Goal: Information Seeking & Learning: Understand process/instructions

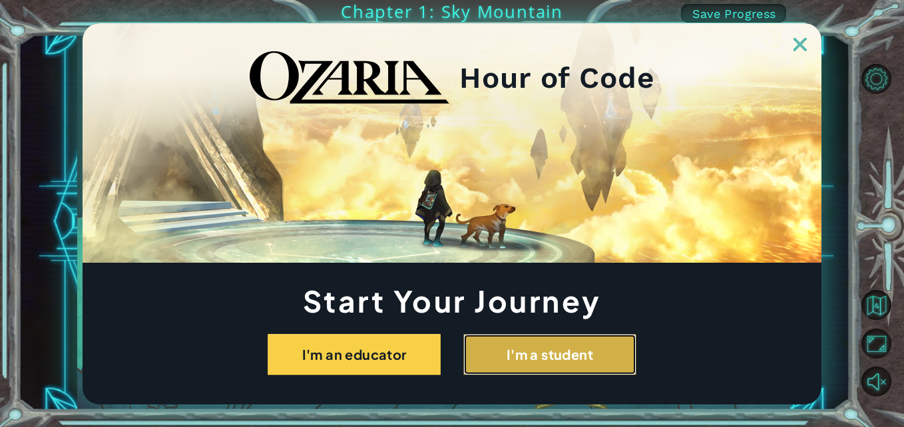
click at [625, 358] on button "I'm a student" at bounding box center [549, 354] width 173 height 41
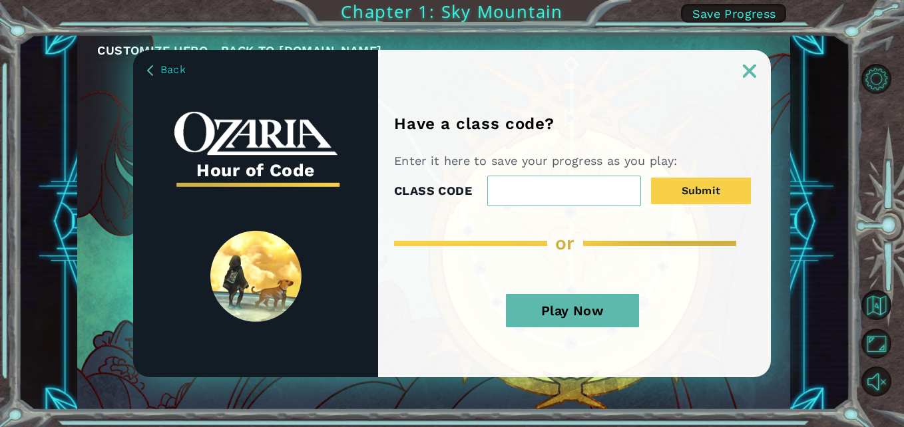
click at [540, 315] on button "Play Now" at bounding box center [572, 310] width 133 height 33
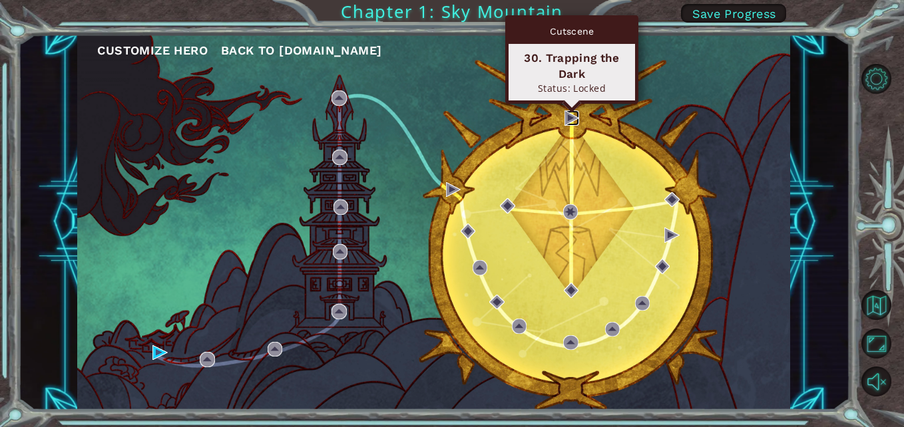
click at [569, 118] on img at bounding box center [571, 117] width 15 height 15
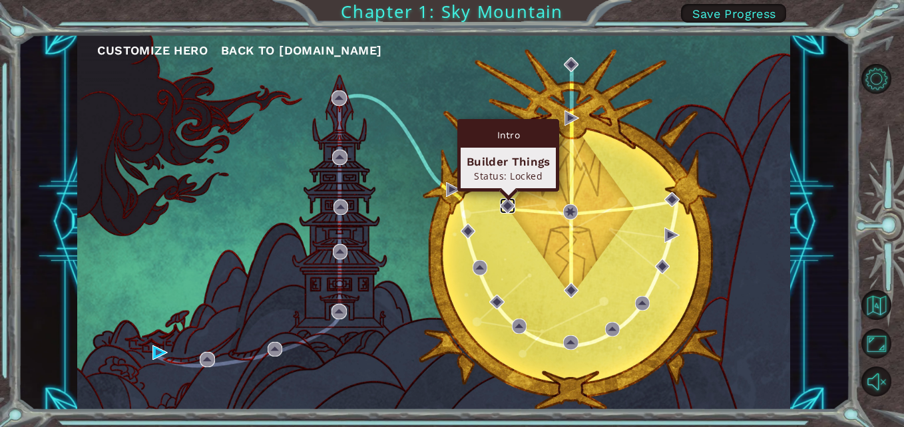
click at [500, 198] on img at bounding box center [507, 205] width 15 height 15
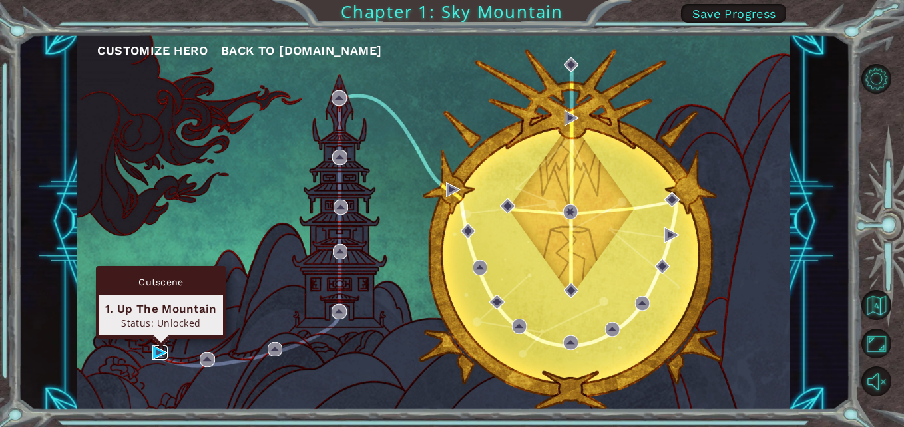
click at [159, 348] on img at bounding box center [159, 352] width 15 height 15
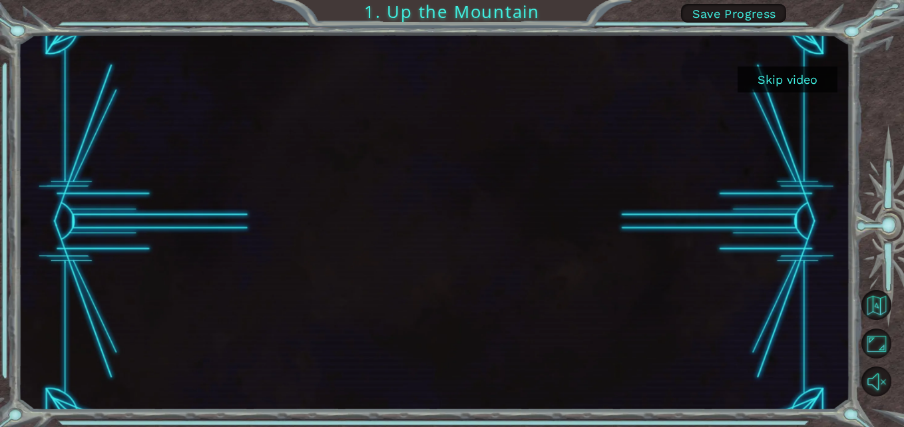
click at [804, 82] on button "Skip video" at bounding box center [787, 80] width 100 height 26
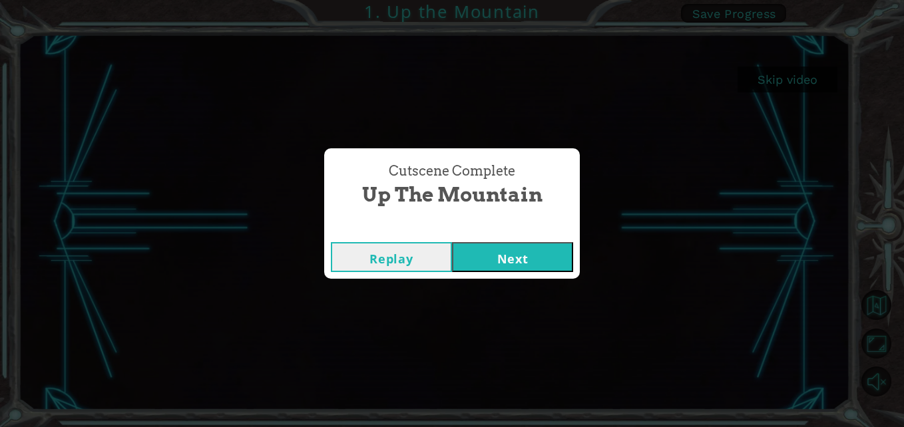
click at [511, 254] on button "Next" at bounding box center [512, 257] width 121 height 30
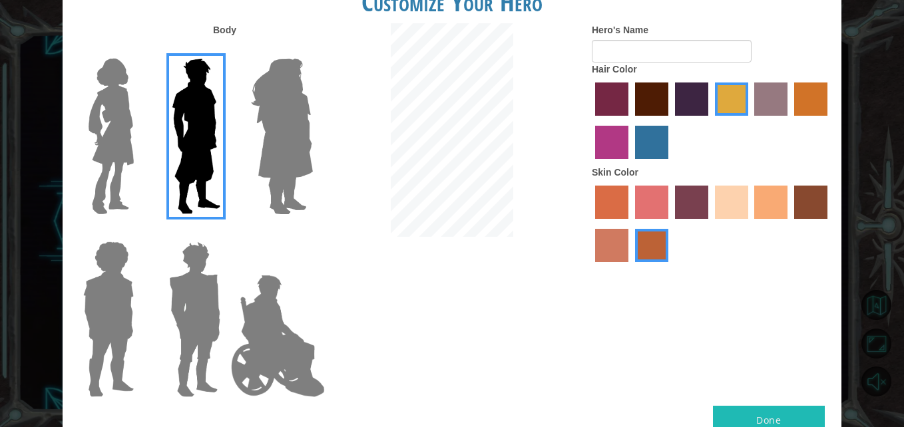
click at [275, 169] on img at bounding box center [282, 136] width 73 height 166
click at [312, 50] on input "Hero Amethyst" at bounding box center [312, 50] width 0 height 0
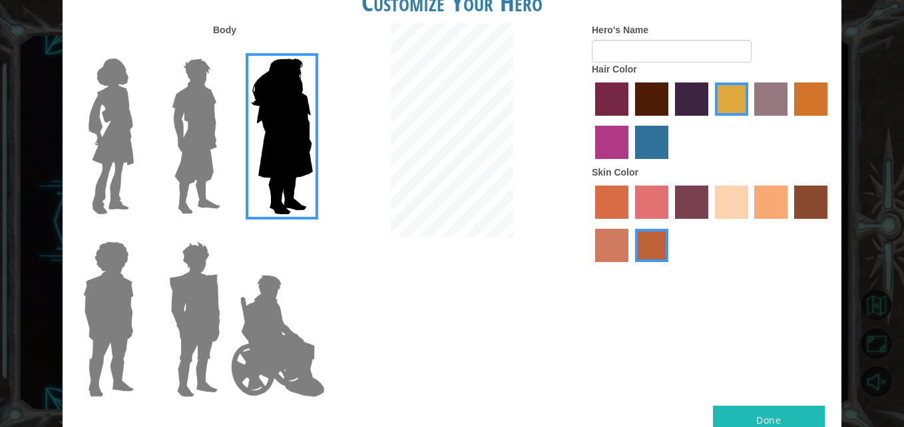
click at [735, 202] on label "sandy beach skin color" at bounding box center [731, 202] width 33 height 33
click at [710, 224] on input "sandy beach skin color" at bounding box center [710, 224] width 0 height 0
click at [124, 141] on img at bounding box center [111, 136] width 56 height 166
click at [139, 50] on input "Hero Connie" at bounding box center [139, 50] width 0 height 0
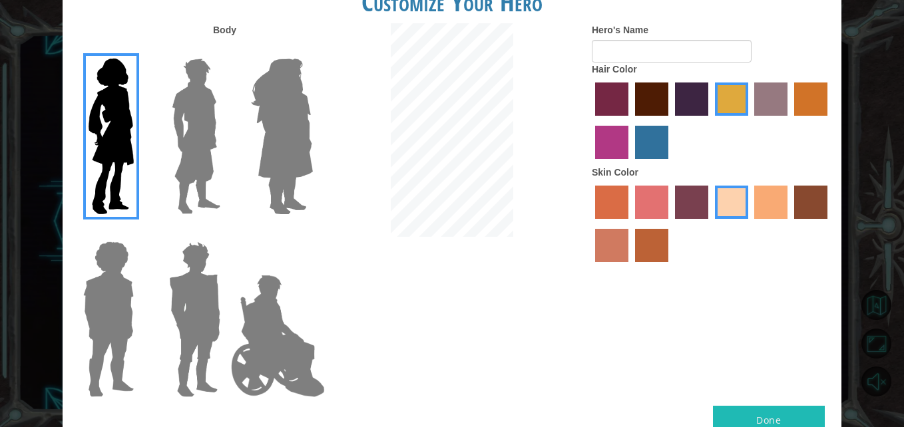
click at [736, 211] on label "sandy beach skin color" at bounding box center [731, 202] width 33 height 33
click at [710, 224] on input "sandy beach skin color" at bounding box center [710, 224] width 0 height 0
click at [727, 96] on label "tulip tree hair color" at bounding box center [731, 99] width 33 height 33
click at [710, 120] on input "tulip tree hair color" at bounding box center [710, 120] width 0 height 0
click at [747, 416] on button "Done" at bounding box center [769, 421] width 112 height 30
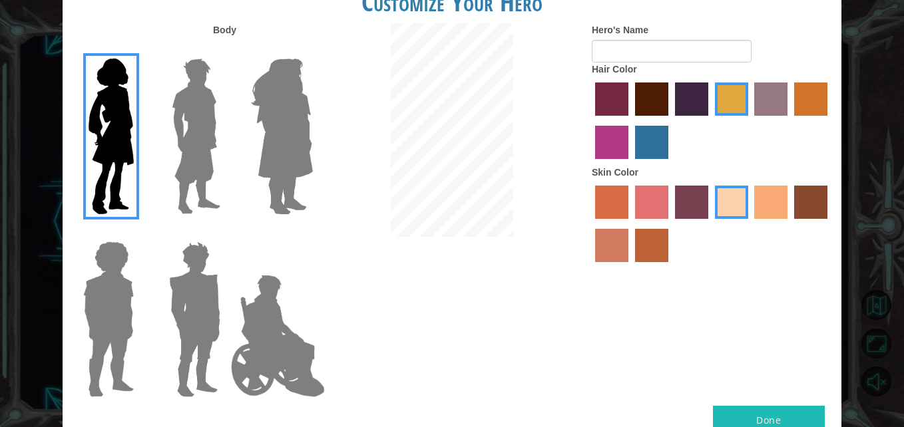
click at [745, 417] on button "Done" at bounding box center [769, 421] width 112 height 30
click at [657, 49] on input "Hero's Name" at bounding box center [672, 51] width 160 height 23
type input "skye"
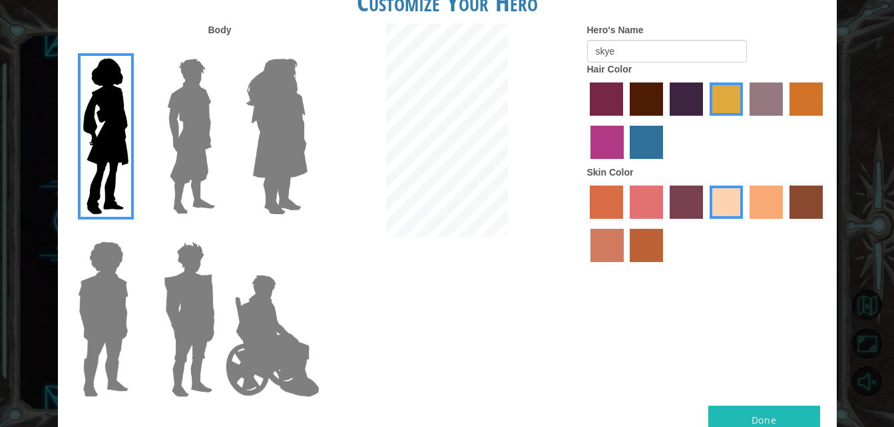
drag, startPoint x: 721, startPoint y: 423, endPoint x: 572, endPoint y: 357, distance: 163.0
click at [572, 357] on div "Body Hero's Name skye Hair Color Skin Color" at bounding box center [447, 214] width 779 height 383
click at [752, 413] on button "Done" at bounding box center [764, 421] width 112 height 30
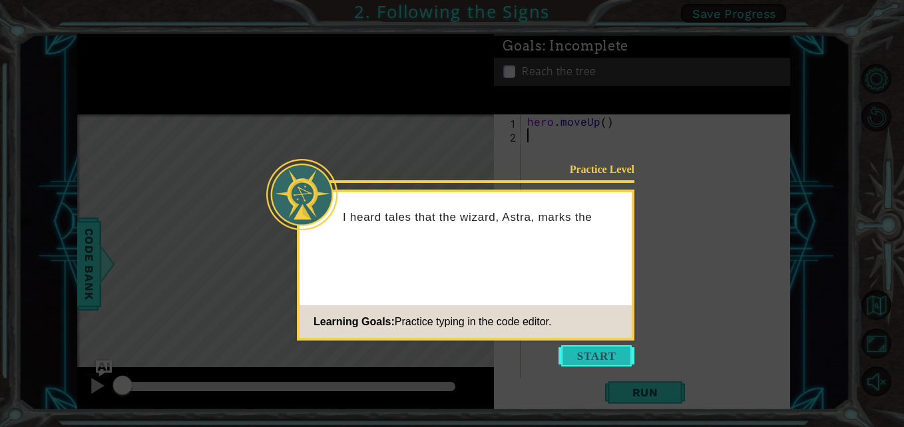
click at [604, 354] on button "Start" at bounding box center [596, 355] width 76 height 21
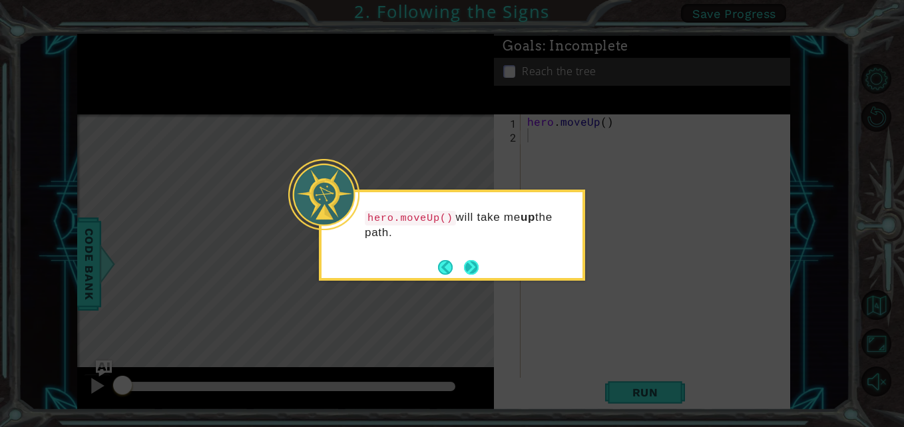
click at [473, 268] on button "Next" at bounding box center [470, 267] width 15 height 15
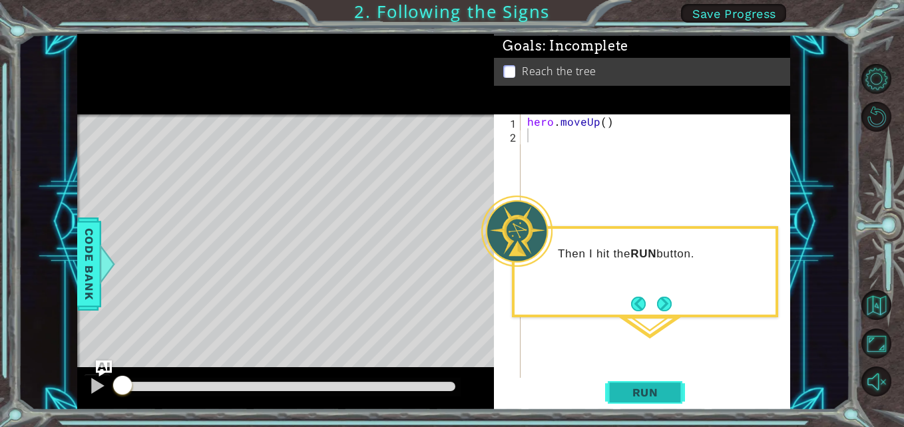
click at [628, 391] on span "Run" at bounding box center [645, 392] width 53 height 13
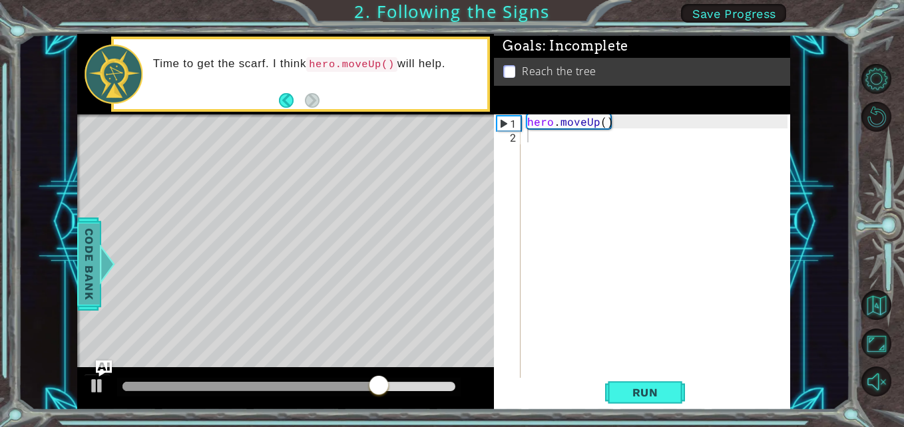
click at [85, 287] on span "Code Bank" at bounding box center [89, 264] width 21 height 81
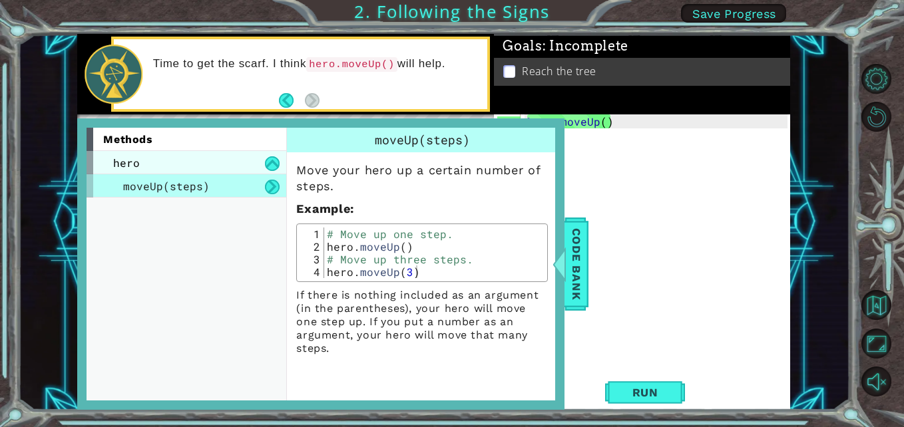
click at [248, 158] on div "hero" at bounding box center [187, 162] width 200 height 23
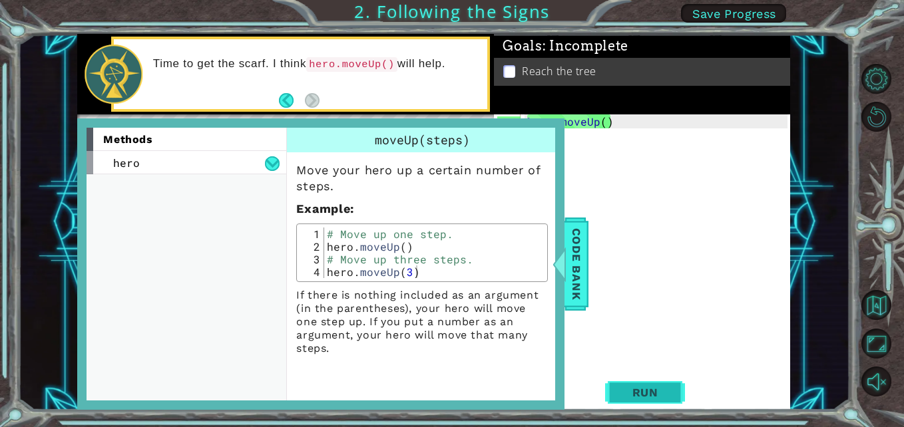
click at [652, 395] on span "Run" at bounding box center [645, 392] width 53 height 13
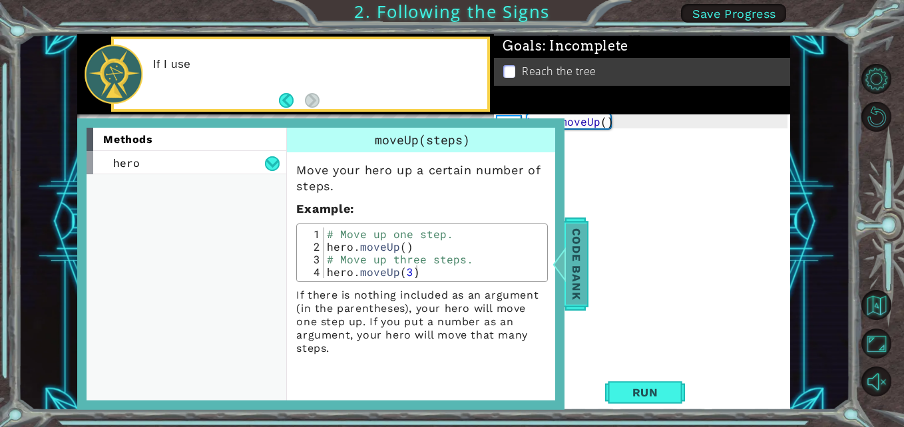
click at [574, 286] on span "Code Bank" at bounding box center [576, 264] width 21 height 81
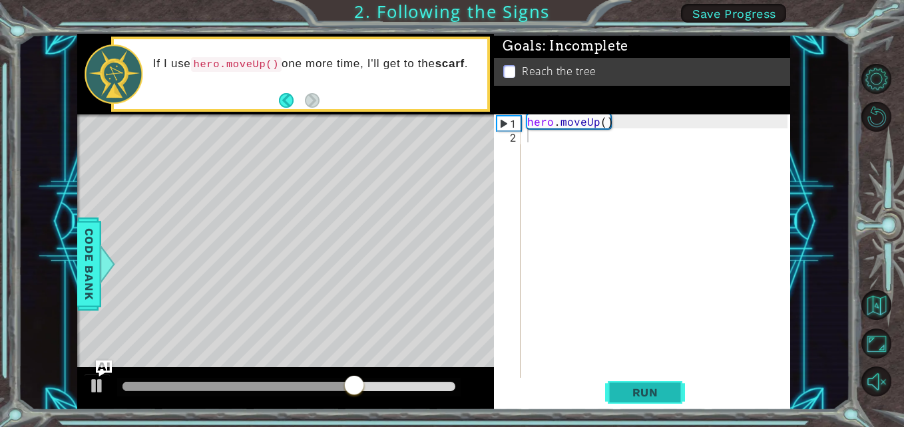
click at [649, 395] on span "Run" at bounding box center [645, 392] width 53 height 13
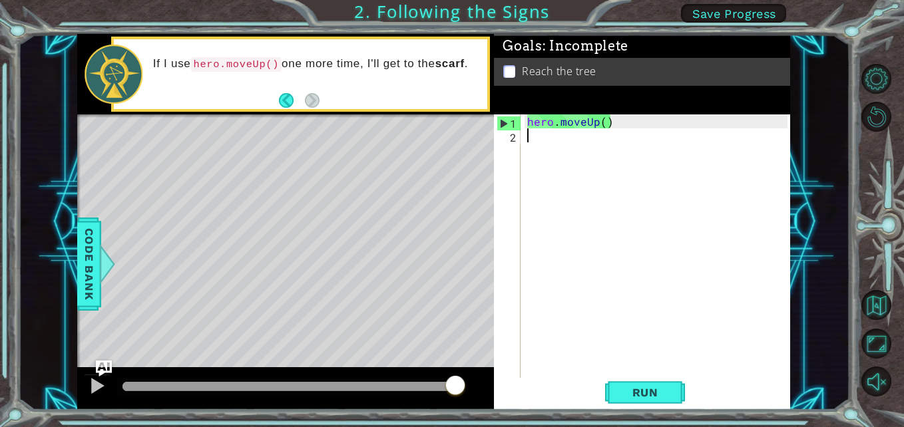
type textarea "hero.moveUp()"
click at [572, 124] on div "hero . moveUp ( )" at bounding box center [658, 260] width 269 height 293
click at [560, 118] on div "hero . moveUp ( )" at bounding box center [658, 260] width 269 height 293
click at [513, 142] on div "2" at bounding box center [508, 137] width 24 height 14
click at [513, 141] on div "2" at bounding box center [508, 137] width 24 height 14
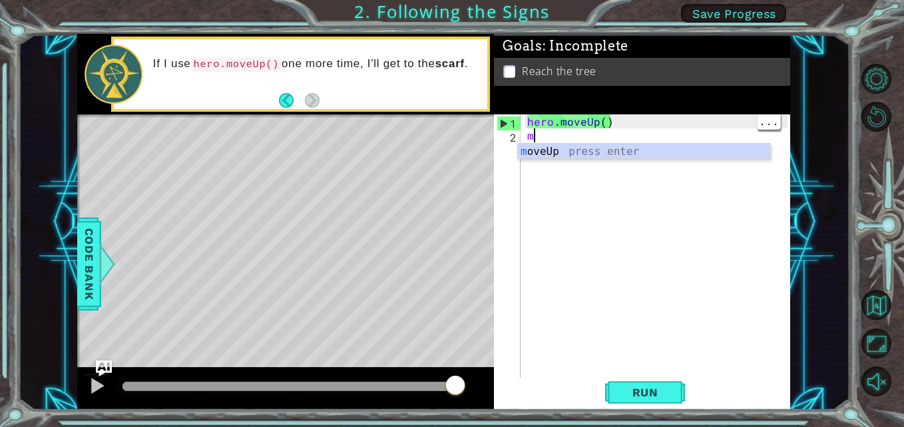
type textarea "m"
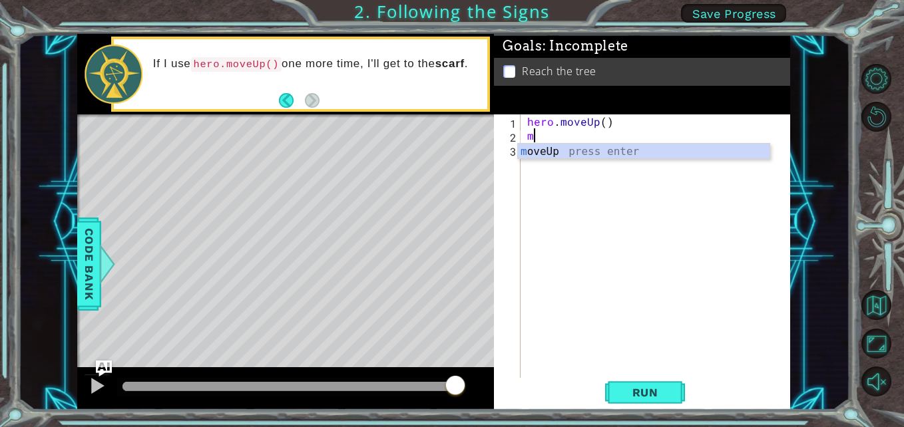
click at [548, 161] on div "hero . moveUp ( ) m" at bounding box center [658, 260] width 269 height 293
click at [514, 138] on div "2" at bounding box center [508, 137] width 24 height 14
click at [544, 134] on div "hero . moveUp ( ) m" at bounding box center [658, 260] width 269 height 293
click at [645, 407] on button "Run" at bounding box center [645, 392] width 80 height 29
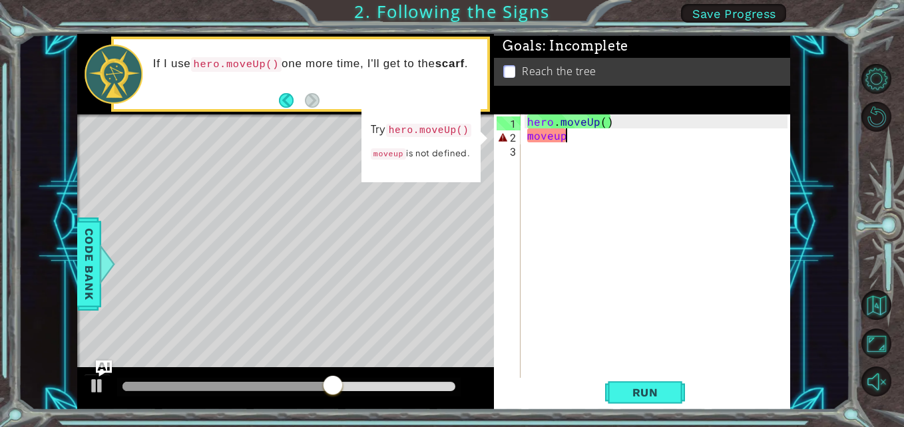
click at [408, 152] on p "moveup is not defined." at bounding box center [421, 153] width 100 height 17
click at [400, 156] on code "moveup" at bounding box center [388, 153] width 35 height 11
click at [406, 158] on p "moveup is not defined." at bounding box center [421, 153] width 100 height 17
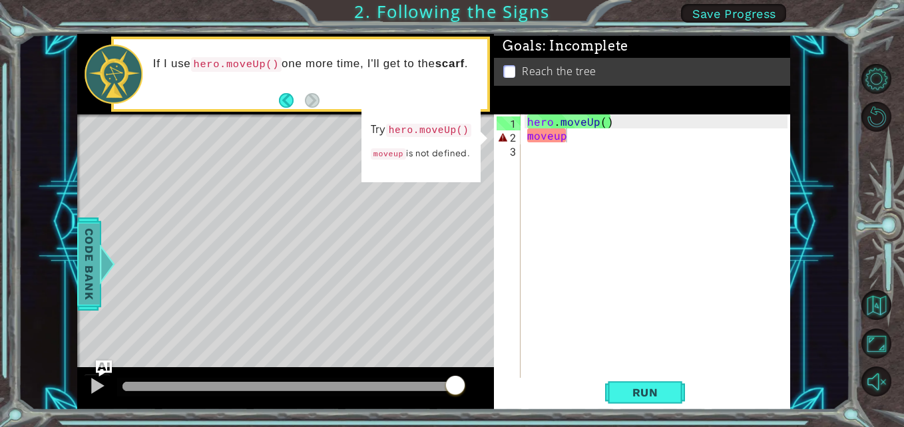
click at [98, 301] on span "Code Bank" at bounding box center [89, 264] width 21 height 81
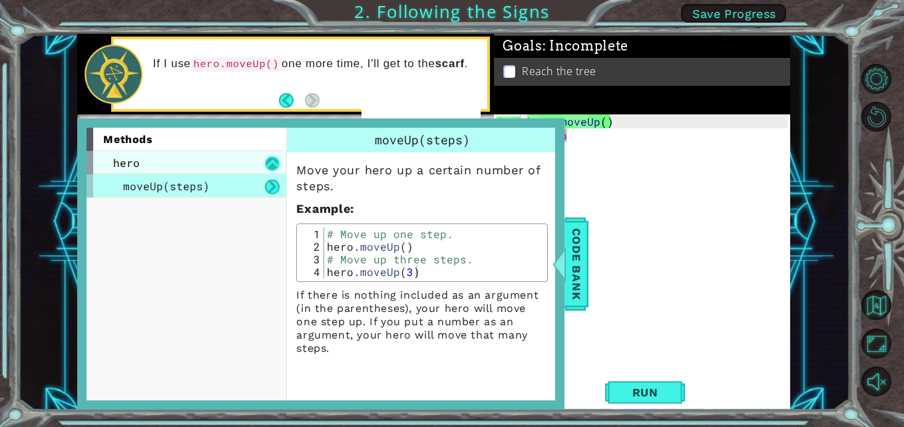
click at [272, 164] on button at bounding box center [272, 163] width 15 height 15
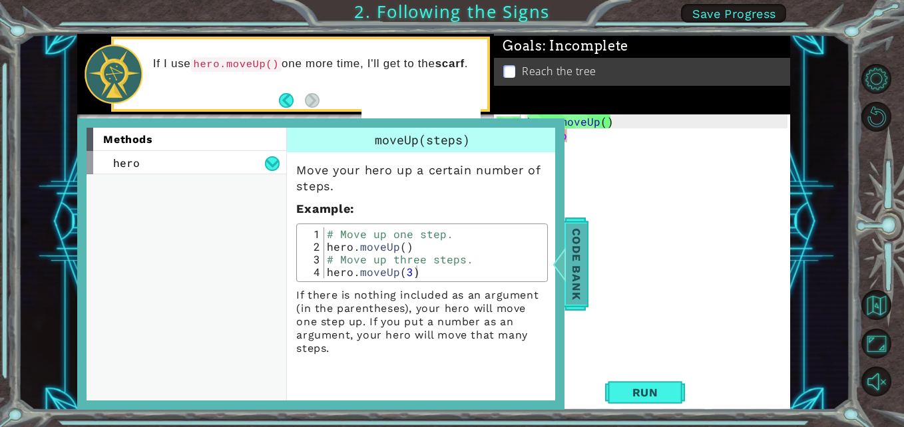
click at [568, 267] on span "Code Bank" at bounding box center [576, 264] width 21 height 81
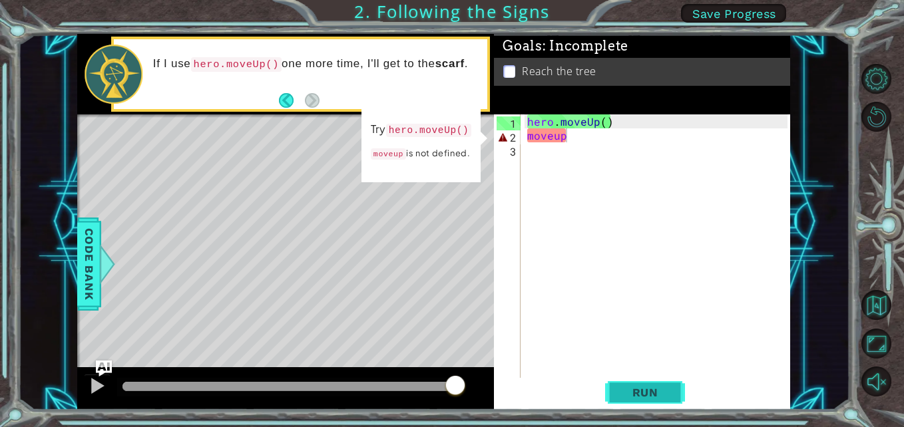
click at [636, 392] on span "Run" at bounding box center [645, 392] width 53 height 13
type textarea "hero.moveUp()"
click at [603, 150] on div "hero . moveUp ( ) moveup" at bounding box center [658, 260] width 269 height 293
click at [600, 139] on div "hero . moveUp ( ) moveup" at bounding box center [658, 260] width 269 height 293
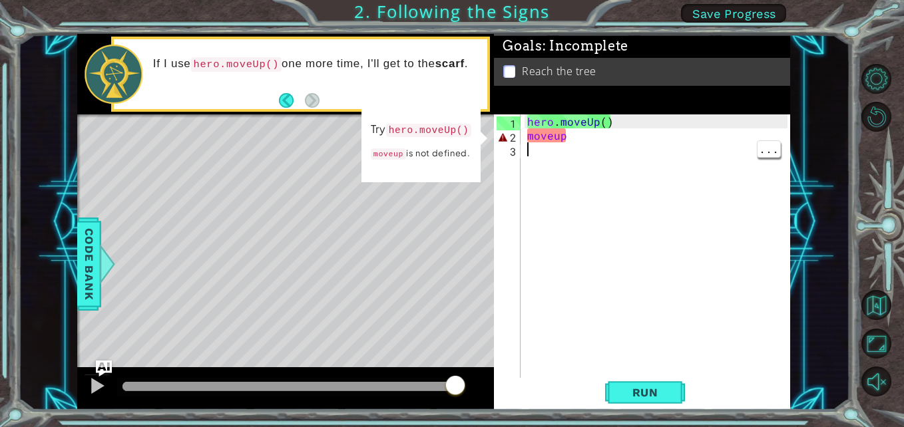
type textarea "moveup"
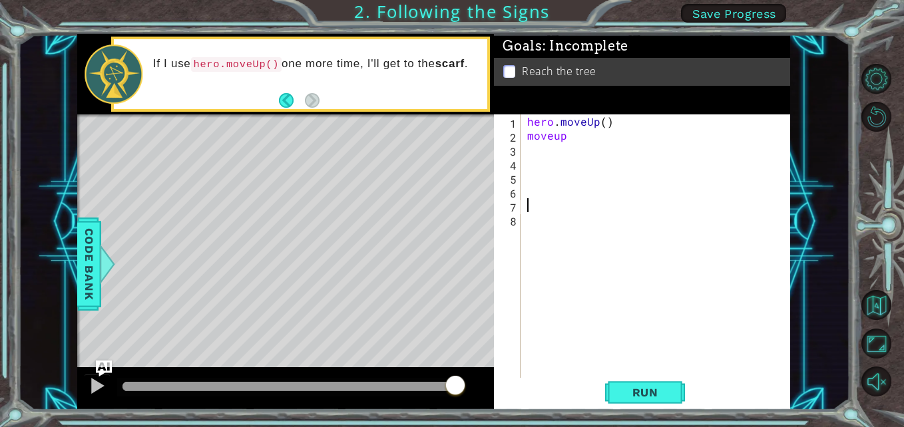
type textarea "m"
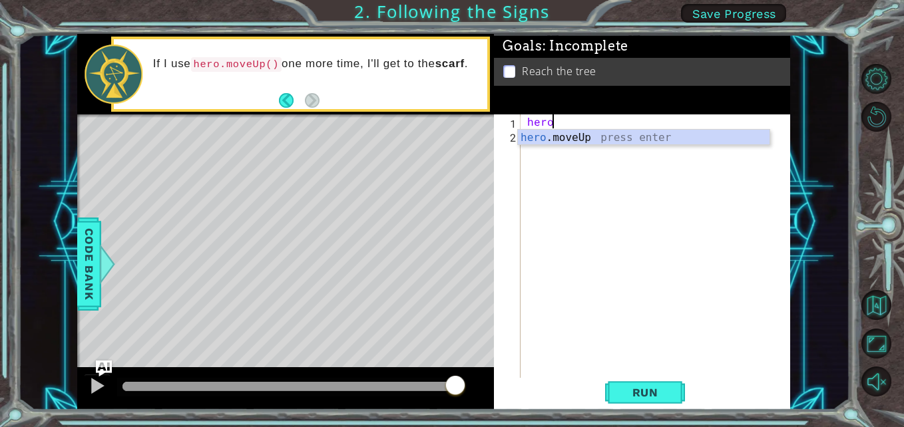
type textarea "h"
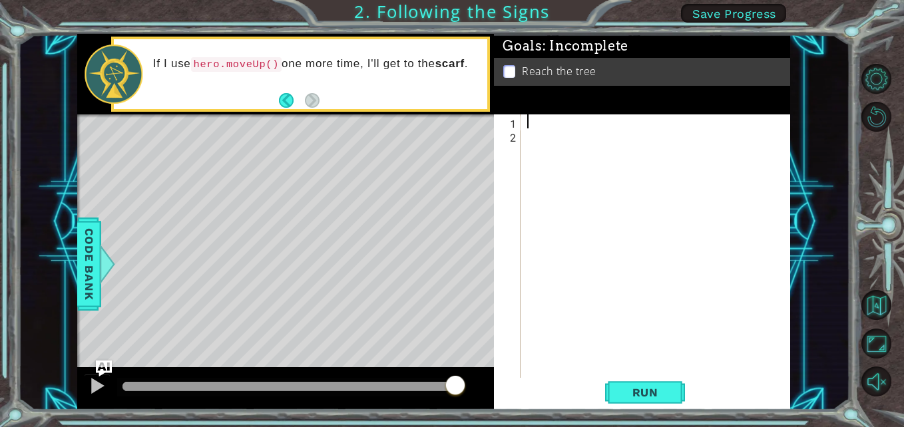
click at [536, 124] on div at bounding box center [658, 260] width 269 height 293
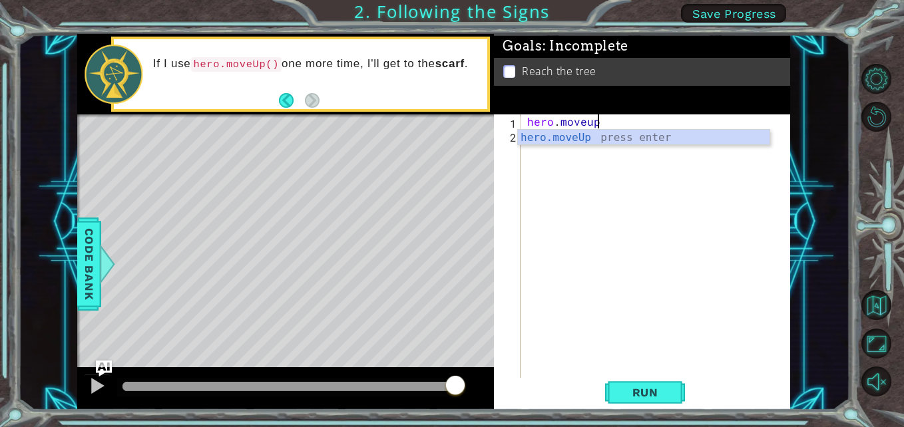
scroll to position [0, 4]
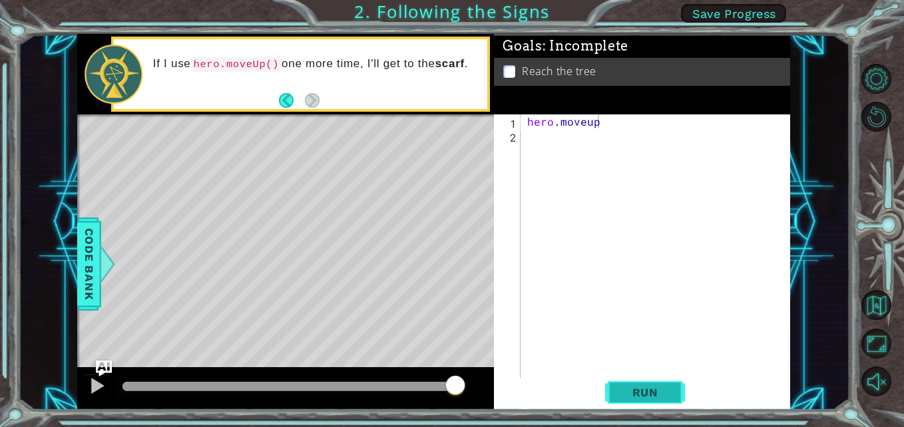
click at [636, 397] on span "Run" at bounding box center [645, 392] width 53 height 13
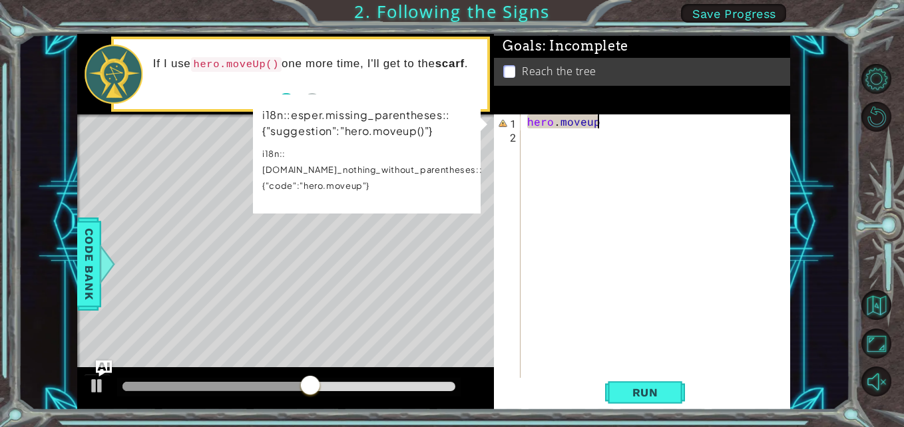
click at [616, 120] on div "hero . moveup" at bounding box center [658, 260] width 269 height 293
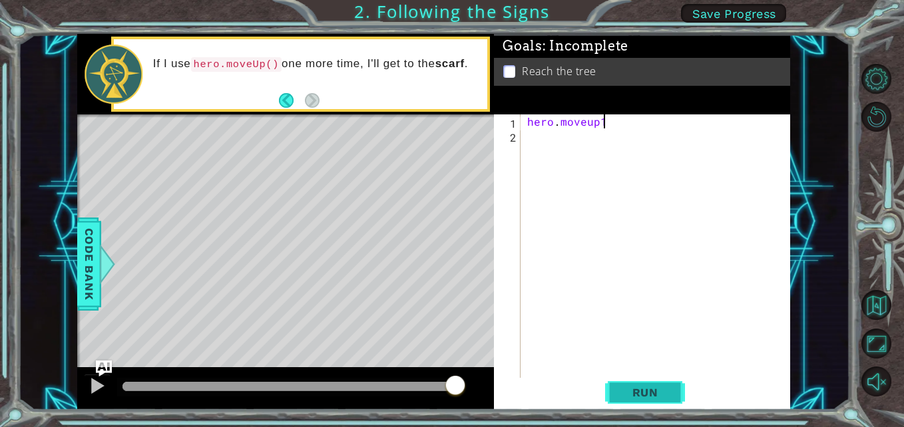
click at [617, 403] on button "Run" at bounding box center [645, 392] width 80 height 29
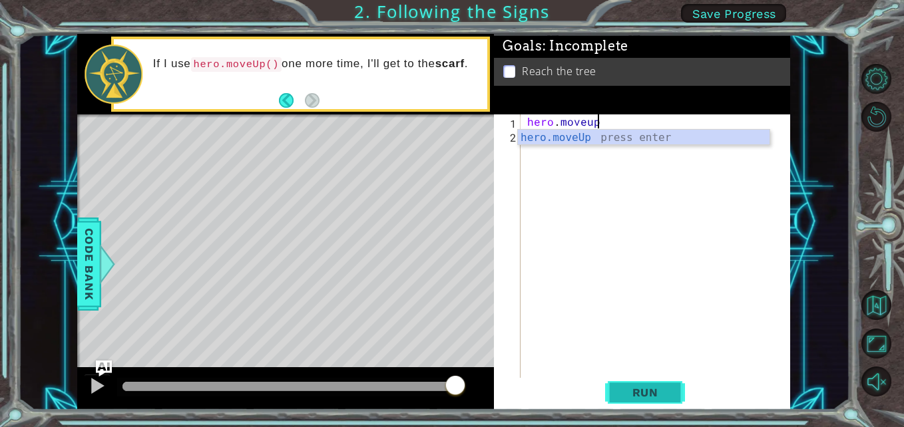
type textarea "hero.moveup8"
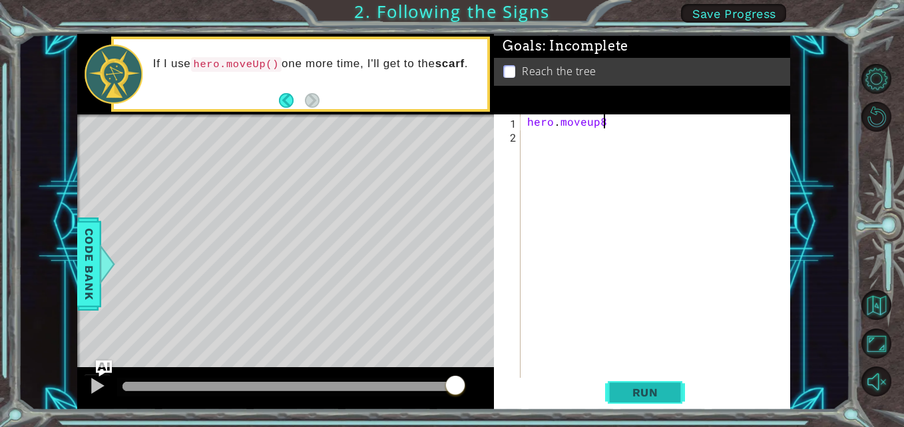
scroll to position [0, 0]
click at [653, 403] on button "Run" at bounding box center [645, 392] width 80 height 29
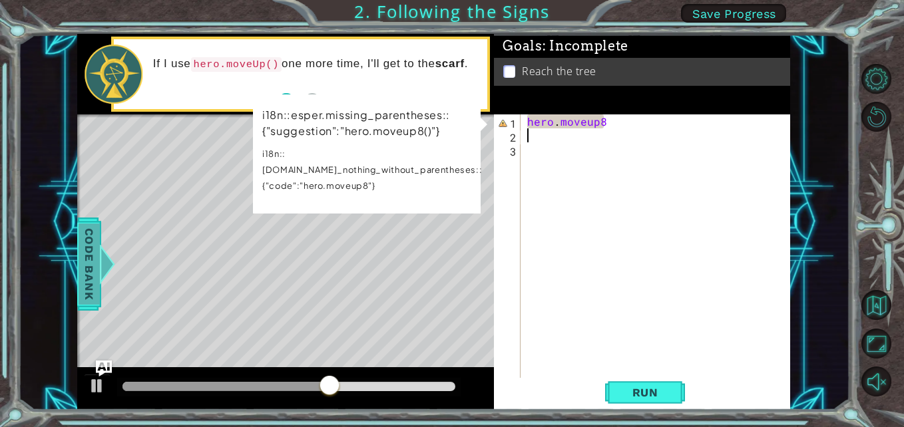
click at [87, 287] on span "Code Bank" at bounding box center [89, 264] width 21 height 81
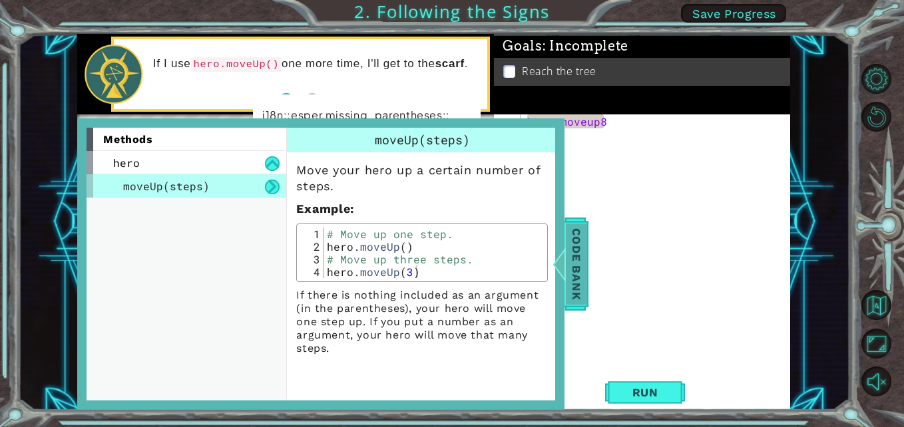
click at [569, 291] on span "Code Bank" at bounding box center [576, 264] width 21 height 81
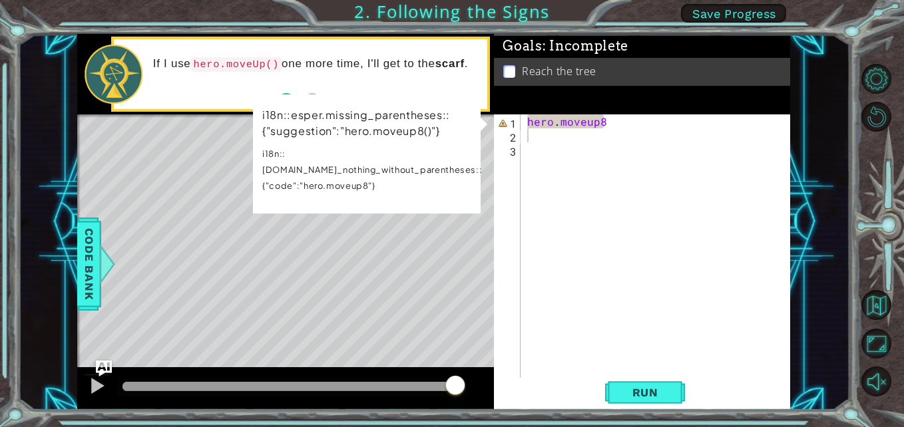
click at [639, 120] on div "hero . moveup8" at bounding box center [658, 260] width 269 height 293
type textarea "hero.moveup8"
click at [552, 126] on div "hero . moveup8" at bounding box center [658, 260] width 269 height 293
click at [563, 130] on div "hero . moveup8" at bounding box center [658, 260] width 269 height 293
click at [556, 124] on div "hero . moveup8" at bounding box center [658, 260] width 269 height 293
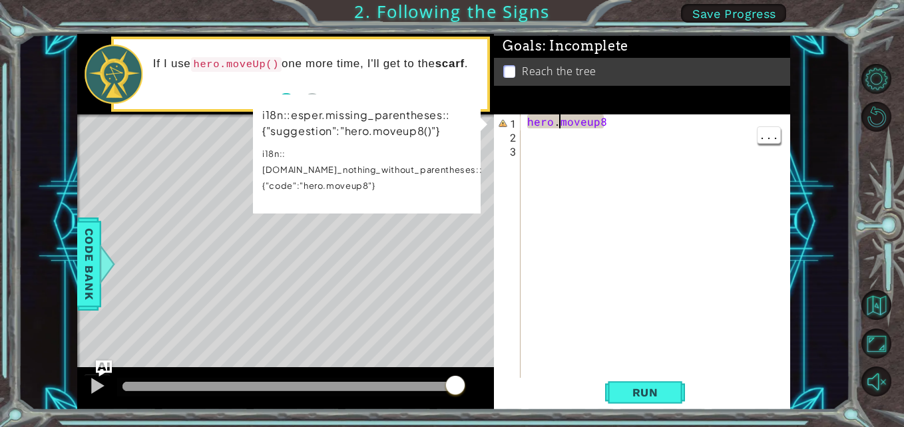
click at [560, 128] on div "hero . moveup8" at bounding box center [658, 260] width 269 height 293
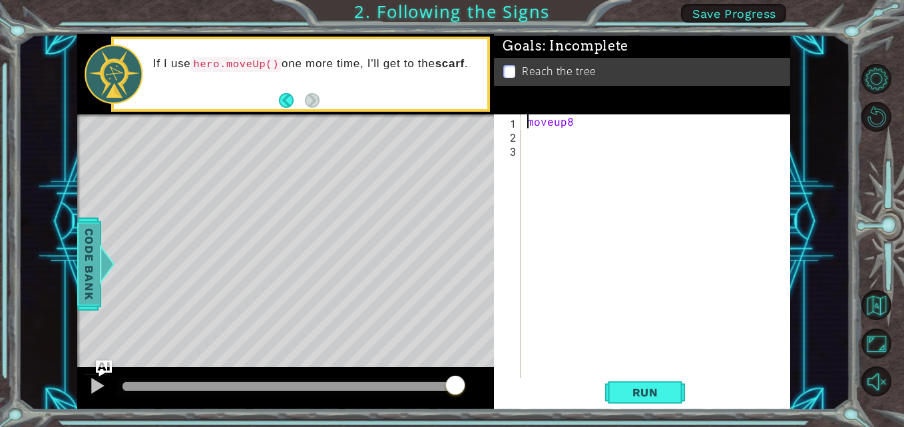
click at [86, 282] on span "Code Bank" at bounding box center [89, 264] width 21 height 81
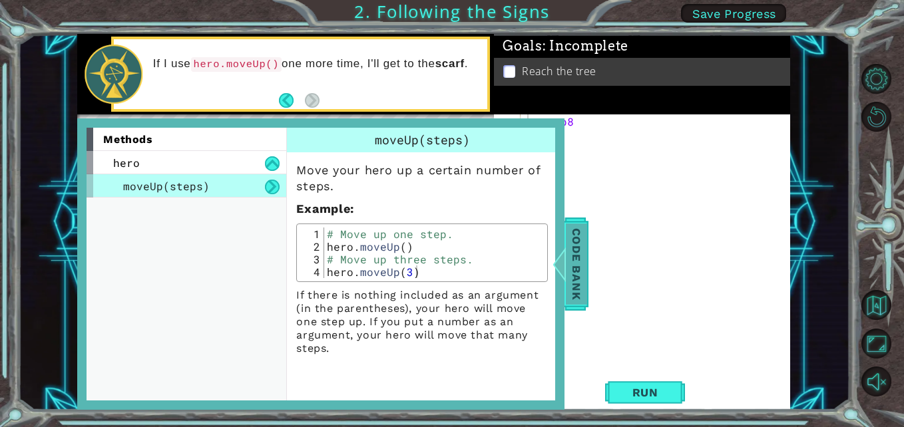
click at [582, 275] on span "Code Bank" at bounding box center [576, 264] width 21 height 81
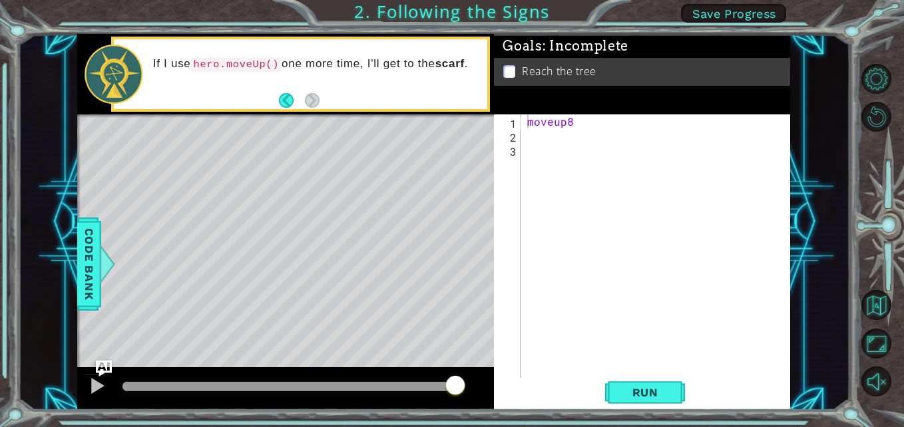
click at [592, 118] on div "moveup8" at bounding box center [658, 260] width 269 height 293
type textarea "moveup st"
click at [82, 281] on span "Code Bank" at bounding box center [89, 264] width 21 height 81
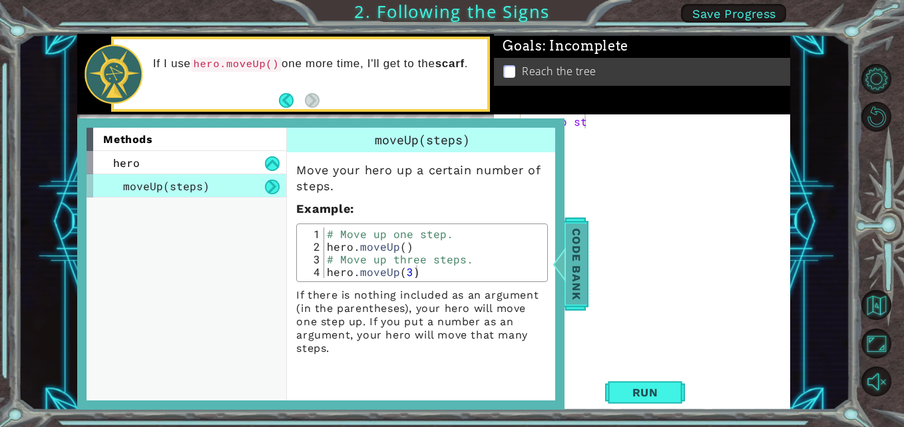
click at [566, 264] on div at bounding box center [559, 264] width 17 height 40
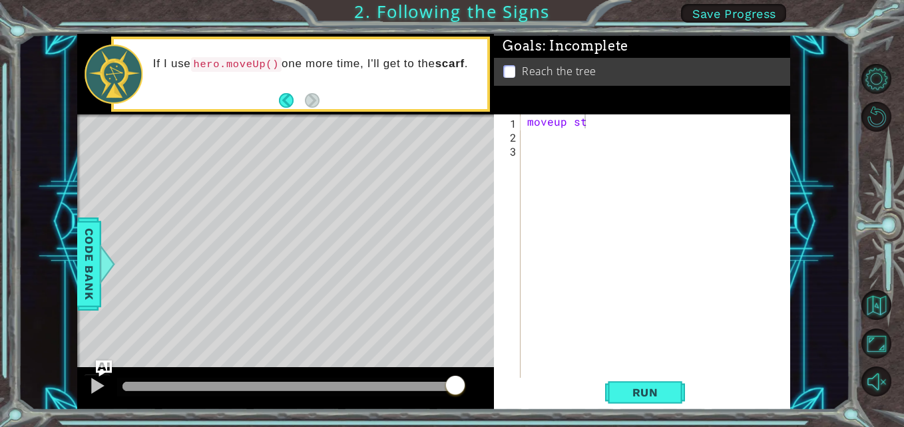
scroll to position [0, 0]
click at [564, 145] on div "moveup st" at bounding box center [658, 260] width 269 height 293
click at [588, 118] on div "moveup st" at bounding box center [658, 260] width 269 height 293
click at [90, 269] on span "Code Bank" at bounding box center [89, 264] width 21 height 81
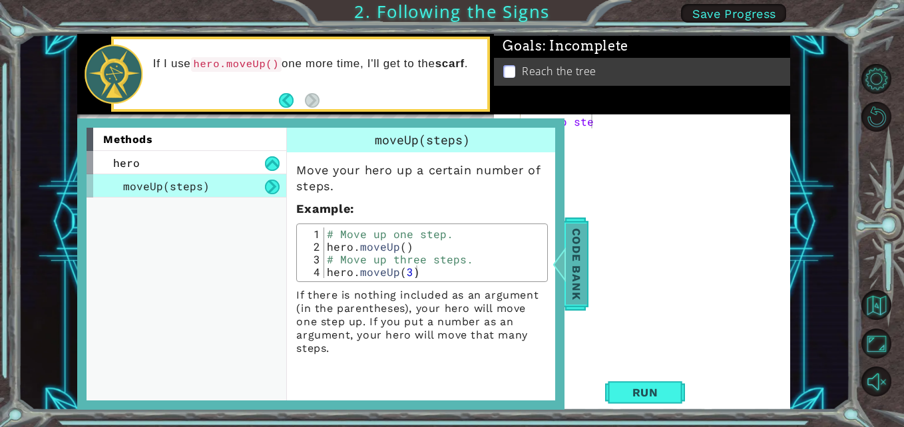
click at [584, 271] on span "Code Bank" at bounding box center [576, 264] width 21 height 81
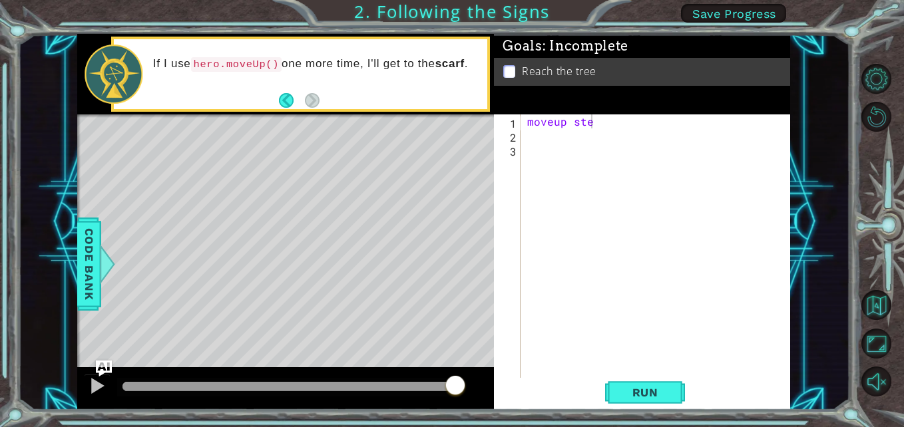
click at [608, 123] on div "moveup ste" at bounding box center [658, 260] width 269 height 293
type textarea "moveup steps1"
click at [648, 390] on span "Run" at bounding box center [645, 392] width 53 height 13
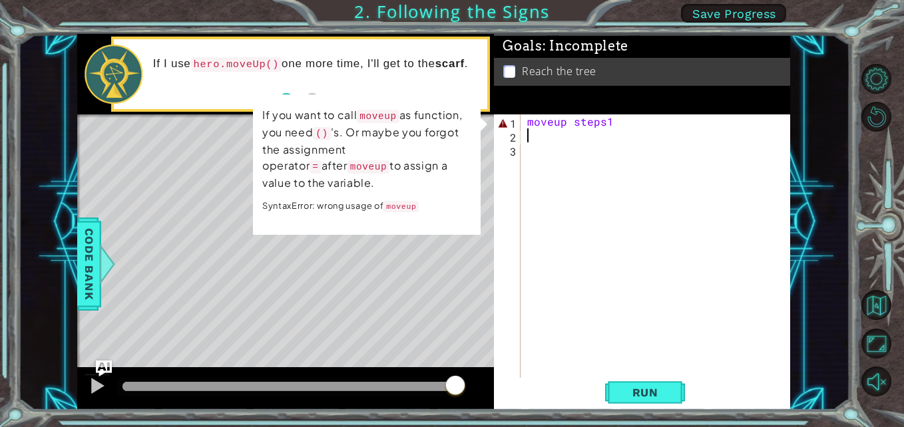
click at [544, 135] on div "moveup steps1" at bounding box center [658, 260] width 269 height 293
click at [90, 383] on div at bounding box center [96, 385] width 17 height 17
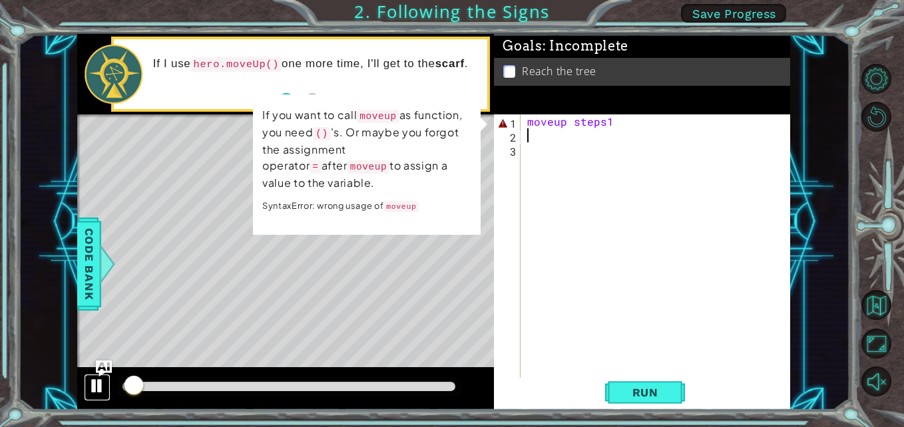
click at [105, 386] on div at bounding box center [96, 385] width 17 height 17
click at [98, 393] on div at bounding box center [96, 385] width 17 height 17
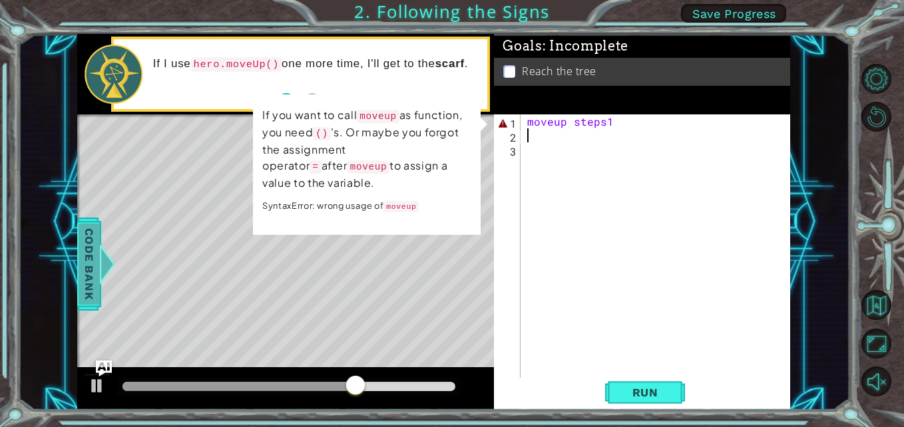
click at [88, 290] on span "Code Bank" at bounding box center [89, 264] width 21 height 81
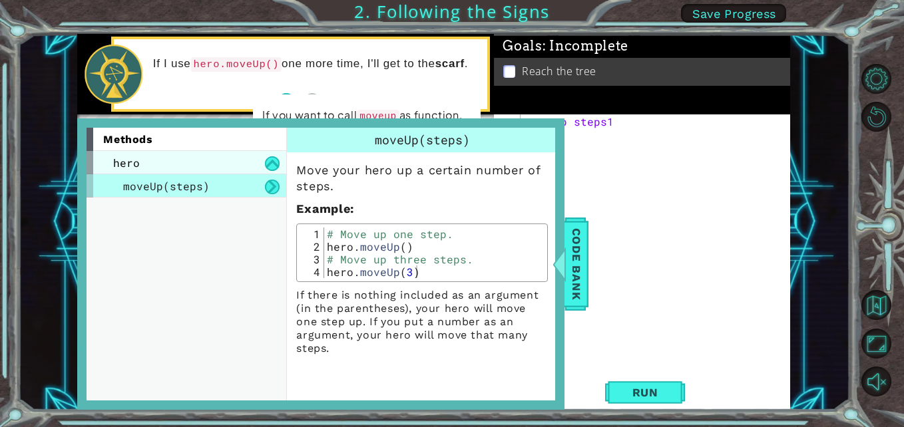
click at [254, 161] on div "hero" at bounding box center [187, 162] width 200 height 23
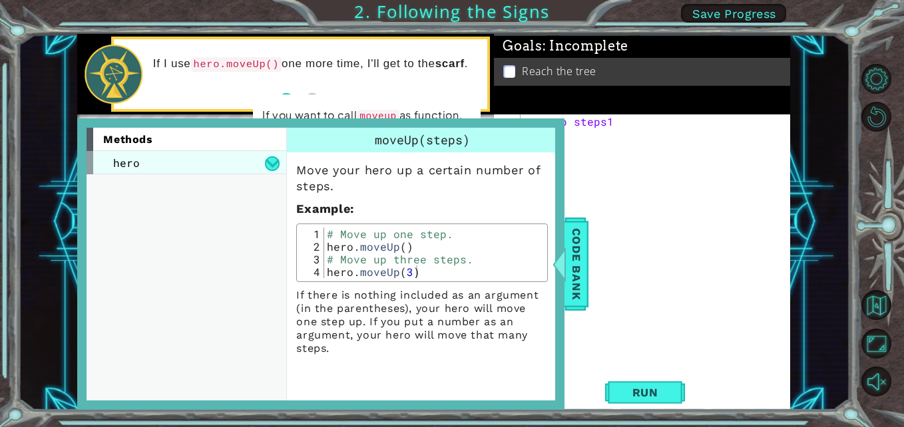
click at [210, 167] on div "hero" at bounding box center [187, 162] width 200 height 23
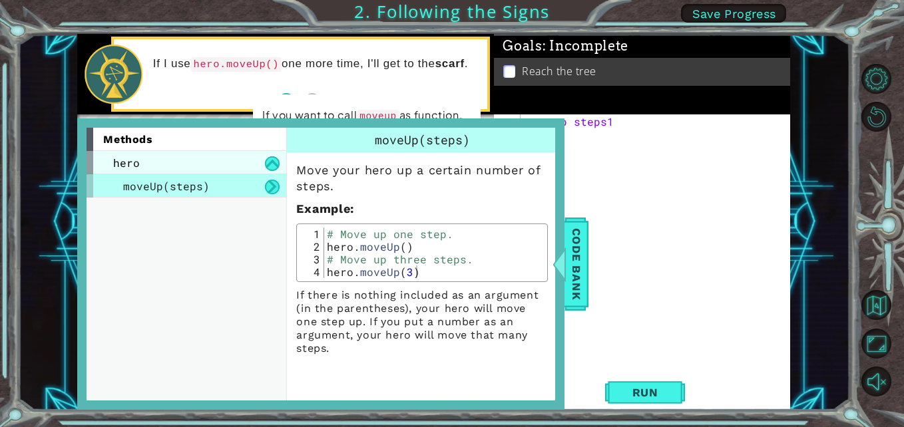
click at [154, 157] on div "hero" at bounding box center [187, 162] width 200 height 23
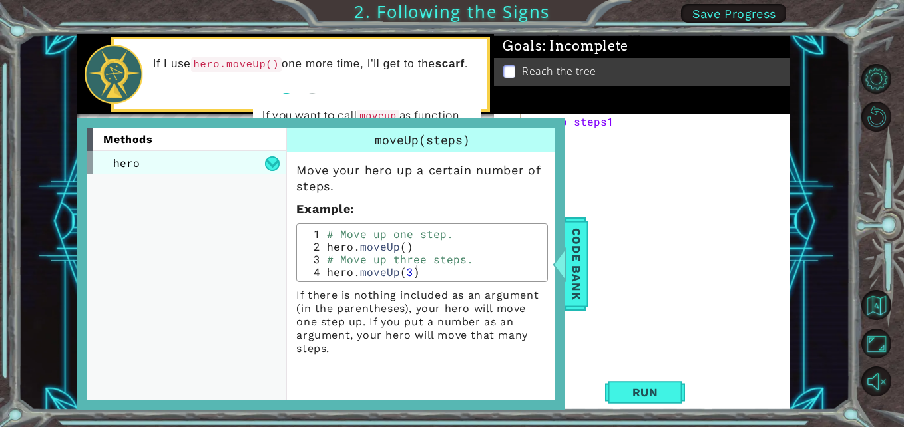
click at [235, 160] on div "hero" at bounding box center [187, 162] width 200 height 23
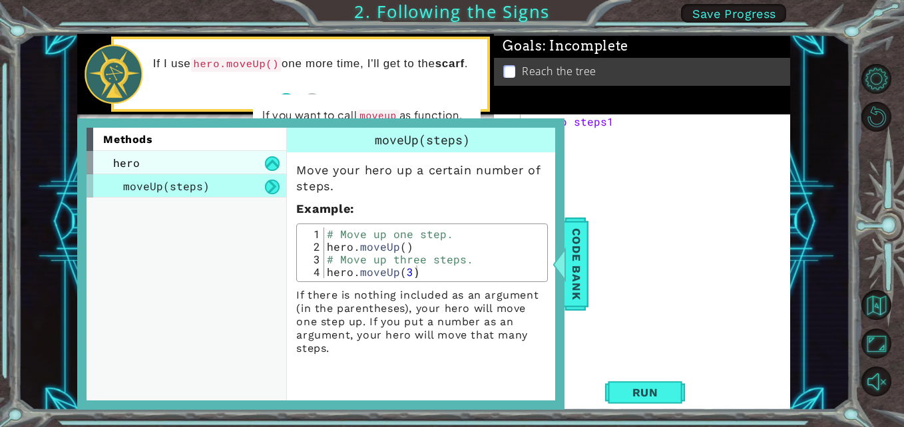
click at [242, 168] on div "hero" at bounding box center [187, 162] width 200 height 23
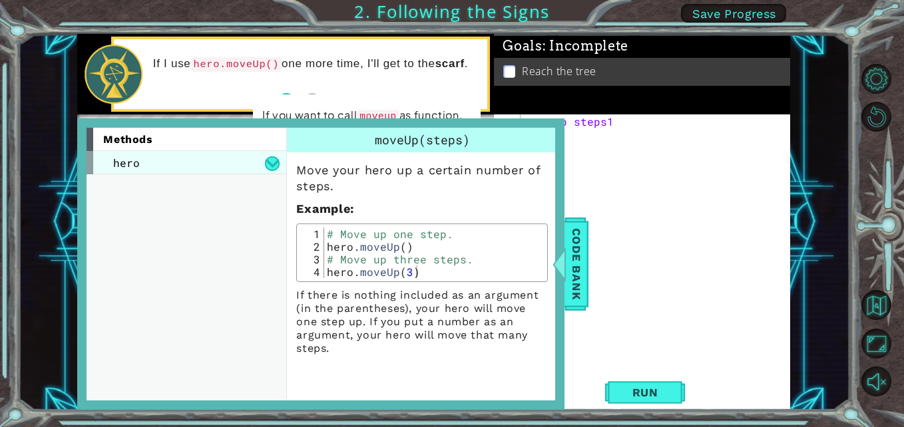
click at [238, 160] on div "hero" at bounding box center [187, 162] width 200 height 23
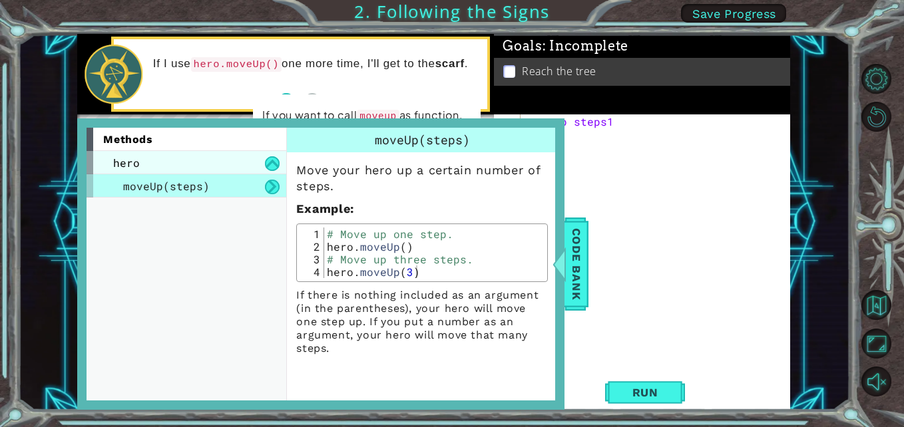
click at [238, 160] on div "hero" at bounding box center [187, 162] width 200 height 23
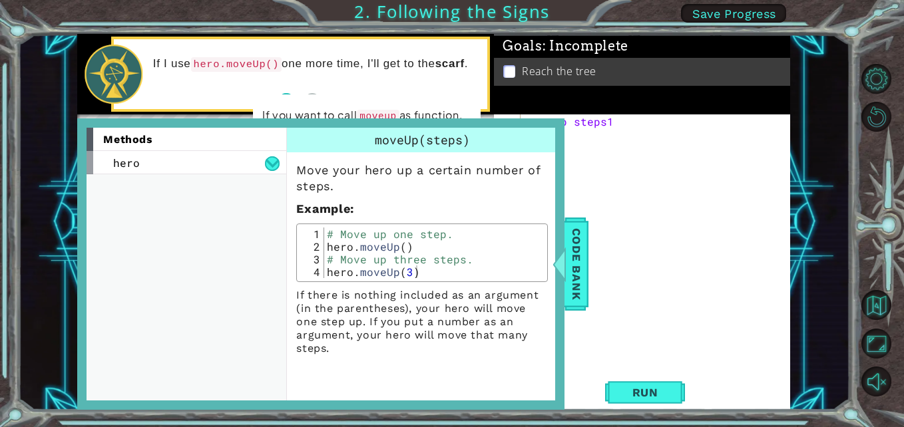
type textarea "hero.moveUp()"
click at [419, 244] on div "# Move up one step. hero . moveUp ( ) # Move up three steps. hero . moveUp ( 3 )" at bounding box center [434, 266] width 220 height 76
click at [582, 294] on span "Code Bank" at bounding box center [576, 264] width 21 height 81
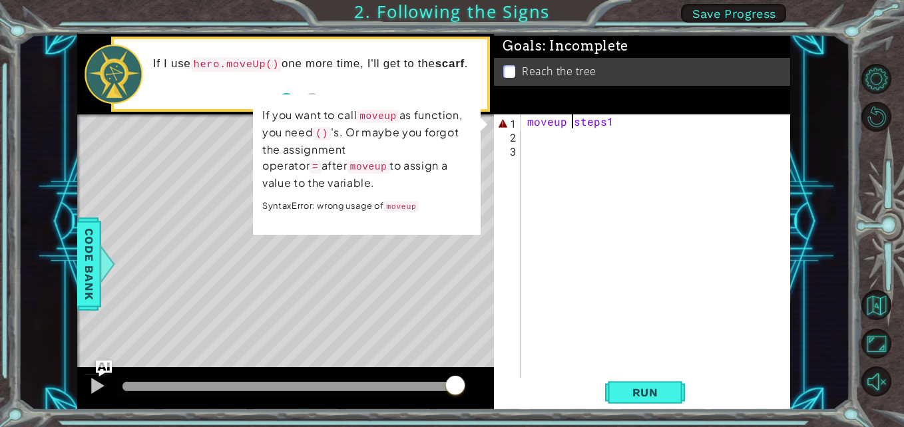
click at [571, 125] on div "moveup steps1" at bounding box center [658, 260] width 269 height 293
click at [607, 121] on div "moveup steps1" at bounding box center [658, 260] width 269 height 293
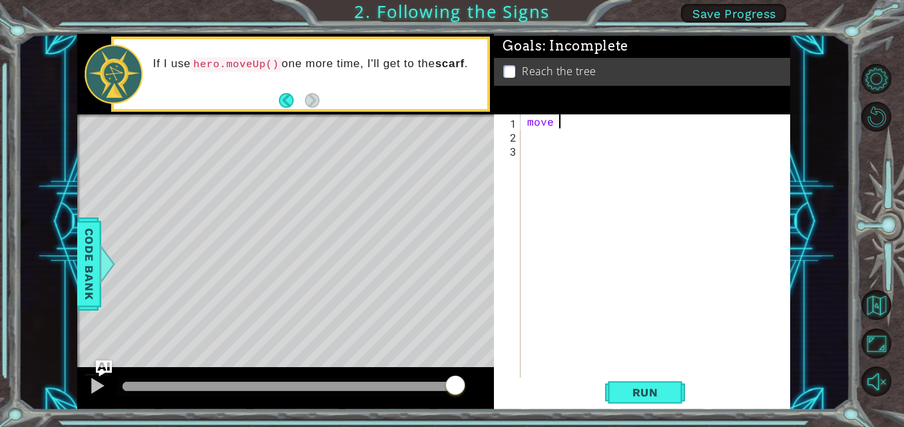
scroll to position [0, 2]
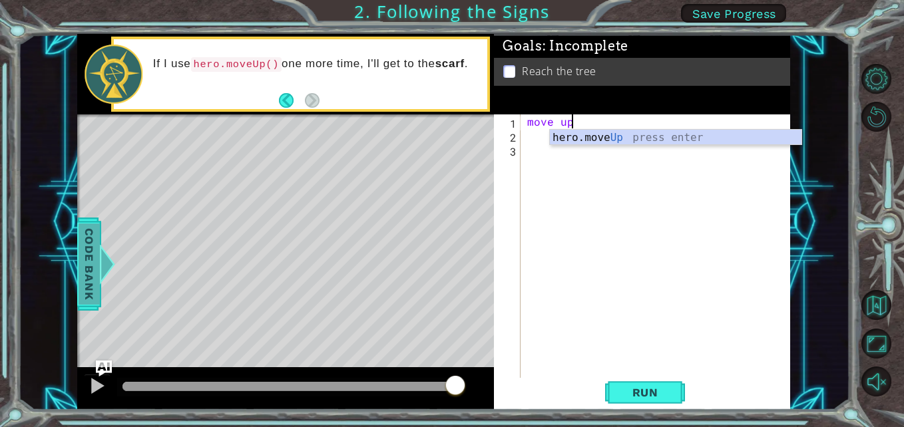
click at [88, 275] on span "Code Bank" at bounding box center [89, 264] width 21 height 81
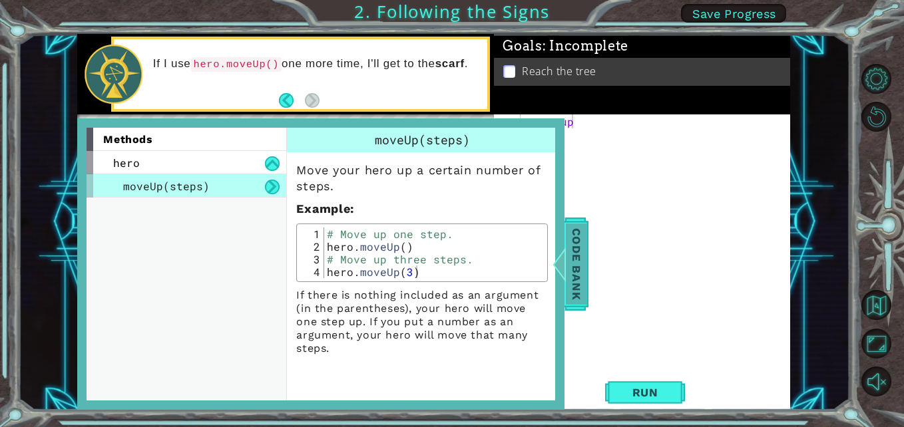
click at [575, 278] on span "Code Bank" at bounding box center [576, 264] width 21 height 81
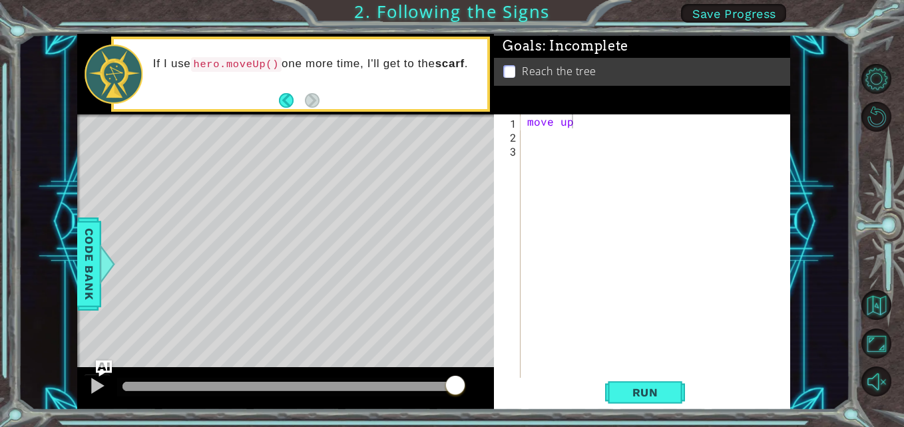
click at [585, 123] on div "move up" at bounding box center [658, 260] width 269 height 293
click at [89, 275] on span "Code Bank" at bounding box center [89, 264] width 21 height 81
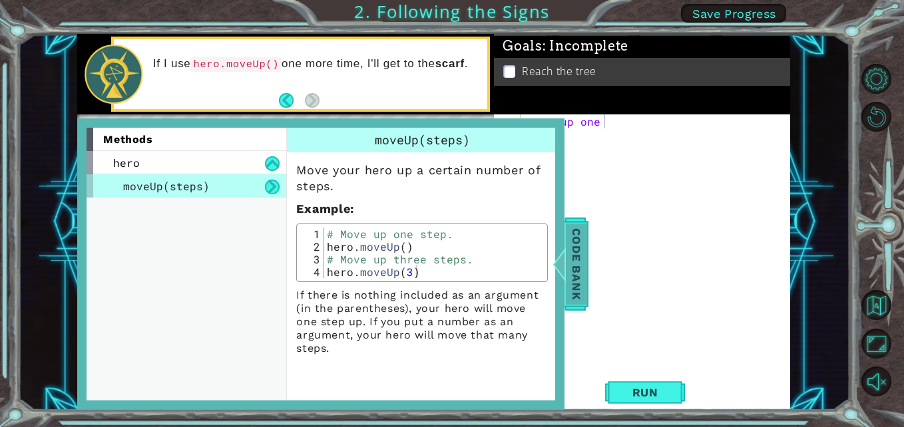
click at [584, 304] on span "Code Bank" at bounding box center [576, 264] width 21 height 81
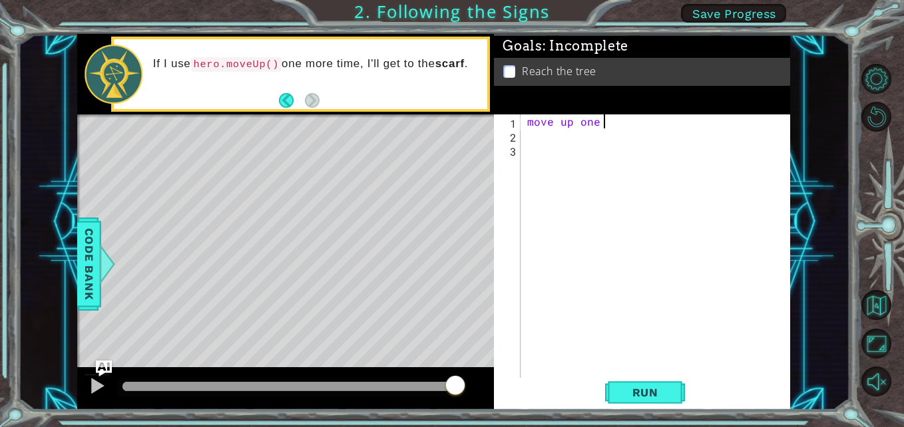
click at [613, 117] on div "move up one" at bounding box center [658, 260] width 269 height 293
click at [90, 271] on span "Code Bank" at bounding box center [89, 264] width 21 height 81
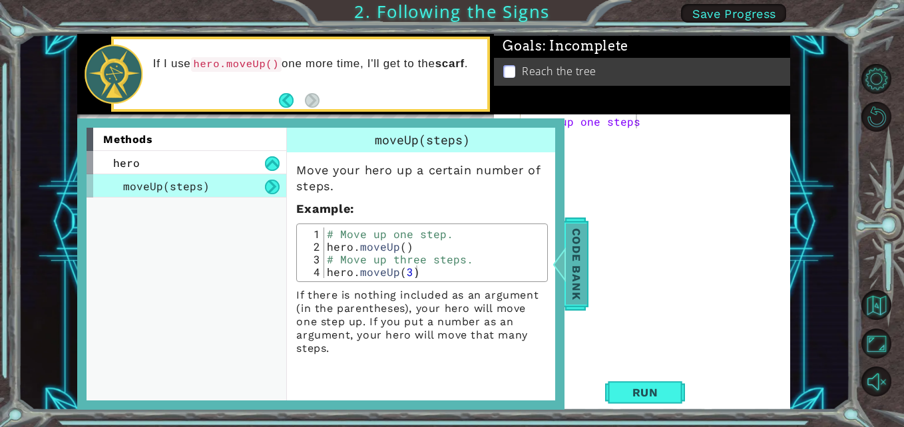
click at [566, 283] on div at bounding box center [559, 264] width 17 height 40
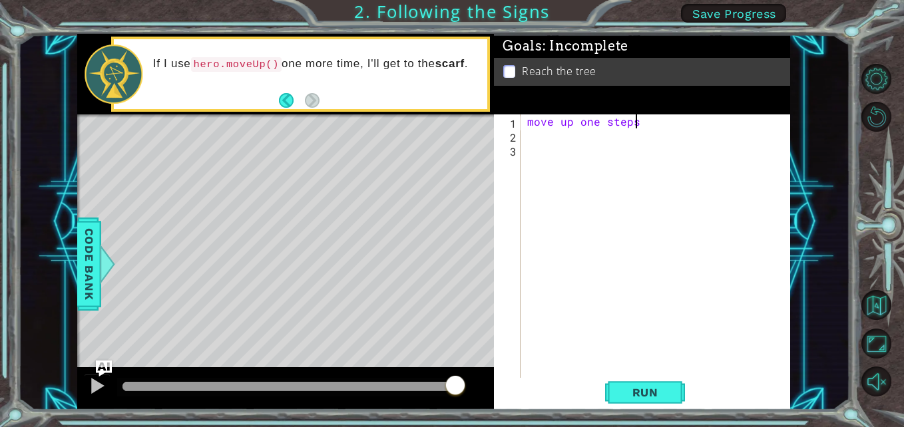
click at [649, 114] on div "move up one steps" at bounding box center [658, 260] width 269 height 293
type textarea "move up one step"
click at [83, 255] on span "Code Bank" at bounding box center [89, 264] width 21 height 81
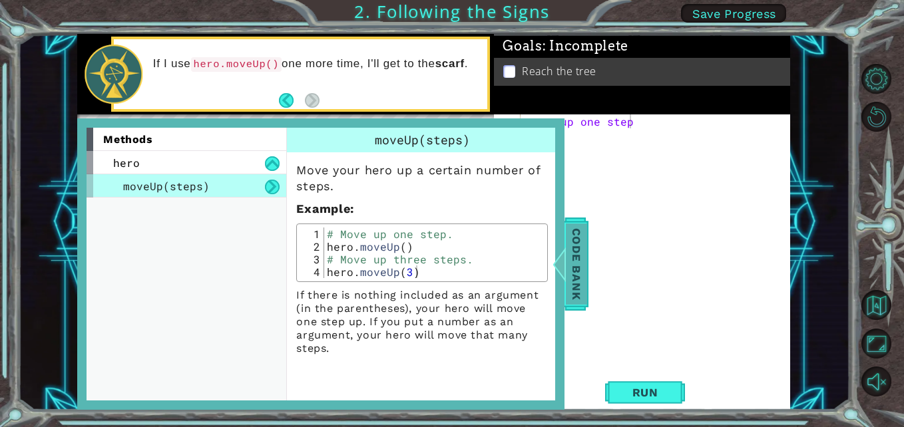
click at [572, 244] on span "Code Bank" at bounding box center [576, 264] width 21 height 81
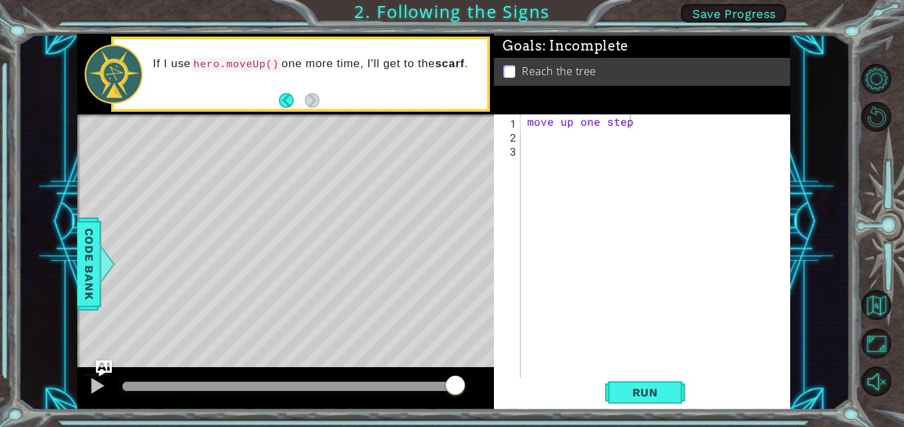
scroll to position [0, 0]
click at [532, 138] on div "move up one step" at bounding box center [658, 260] width 269 height 293
click at [88, 289] on span "Code Bank" at bounding box center [89, 264] width 21 height 81
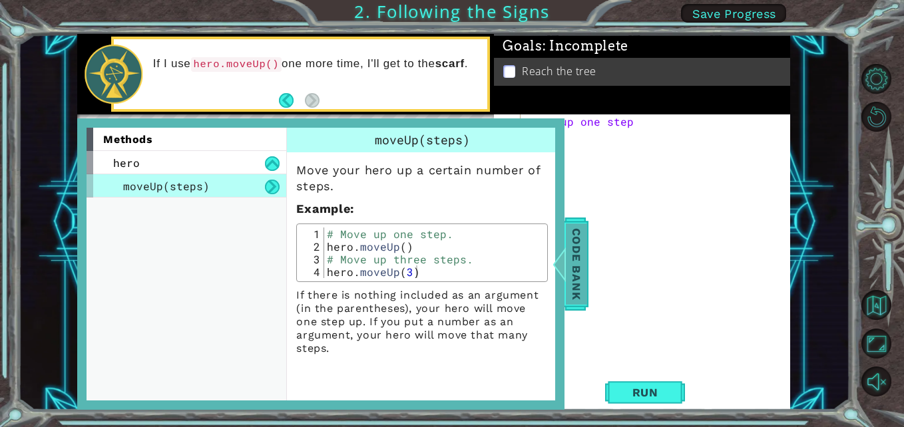
click at [569, 279] on span "Code Bank" at bounding box center [576, 264] width 21 height 81
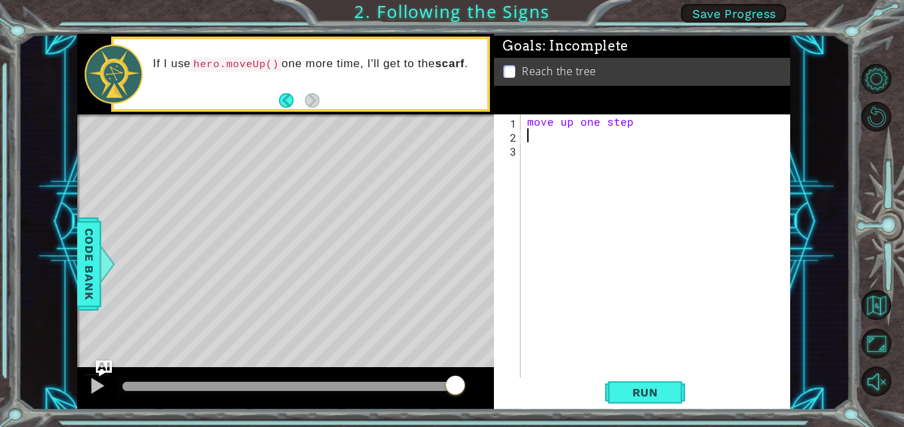
click at [534, 136] on div "move up one step" at bounding box center [658, 260] width 269 height 293
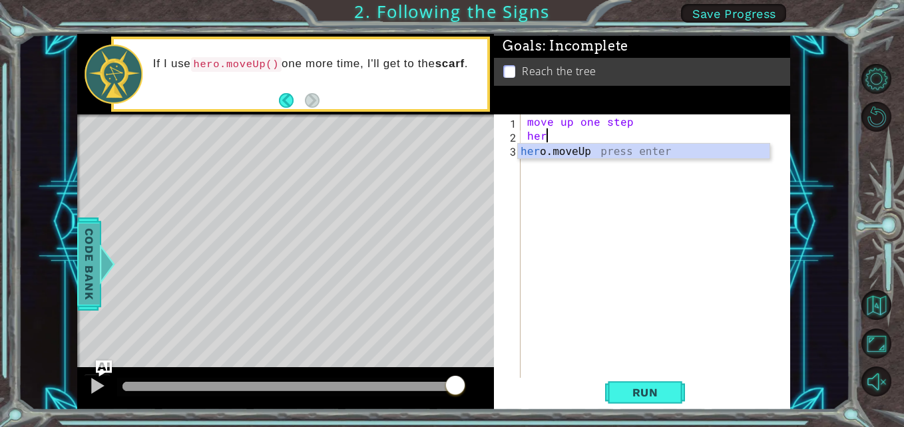
click at [88, 272] on span "Code Bank" at bounding box center [89, 264] width 21 height 81
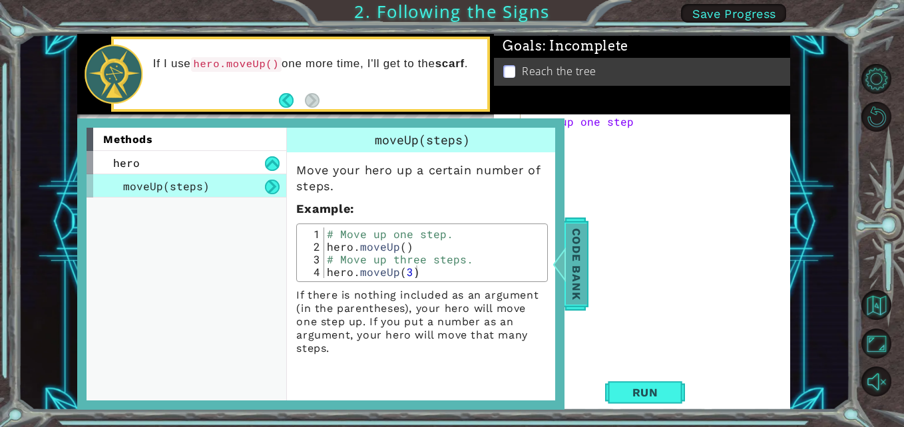
click at [580, 298] on span "Code Bank" at bounding box center [576, 264] width 21 height 81
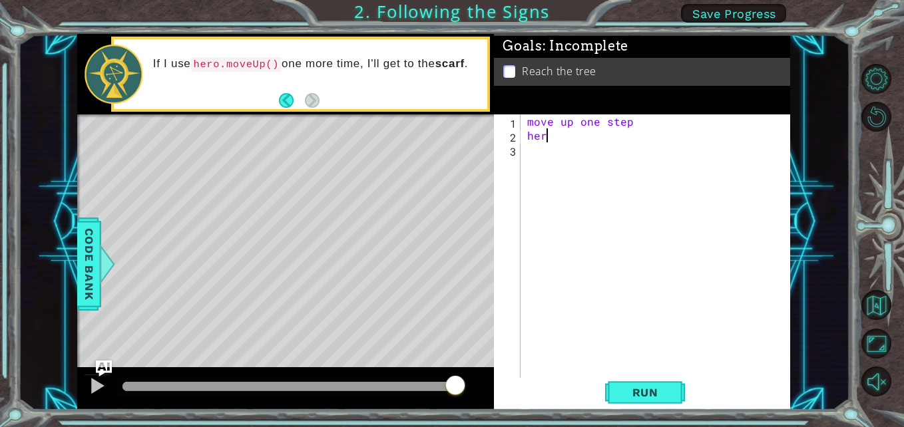
click at [553, 136] on div "move up one step her" at bounding box center [658, 260] width 269 height 293
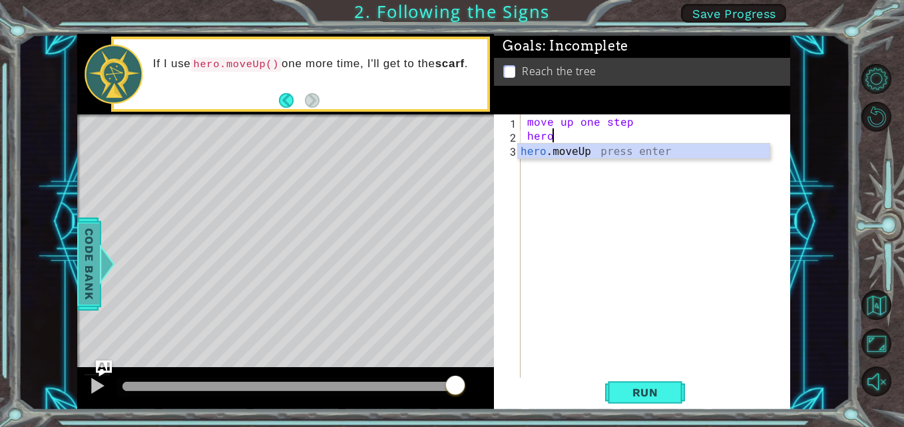
type textarea "hero"
click at [84, 260] on span "Code Bank" at bounding box center [89, 264] width 21 height 81
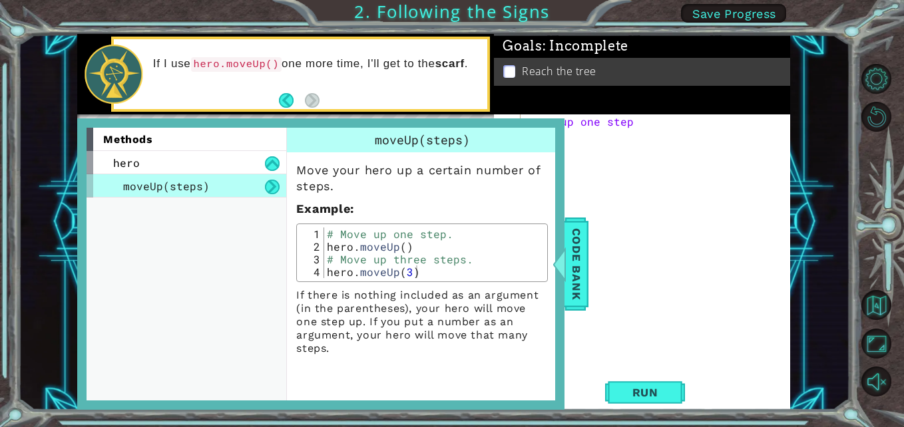
click at [561, 291] on div "methods hero moveUp(steps) moveUp(steps) Move your hero up a certain number of …" at bounding box center [320, 263] width 487 height 291
click at [583, 283] on span "Code Bank" at bounding box center [576, 264] width 21 height 81
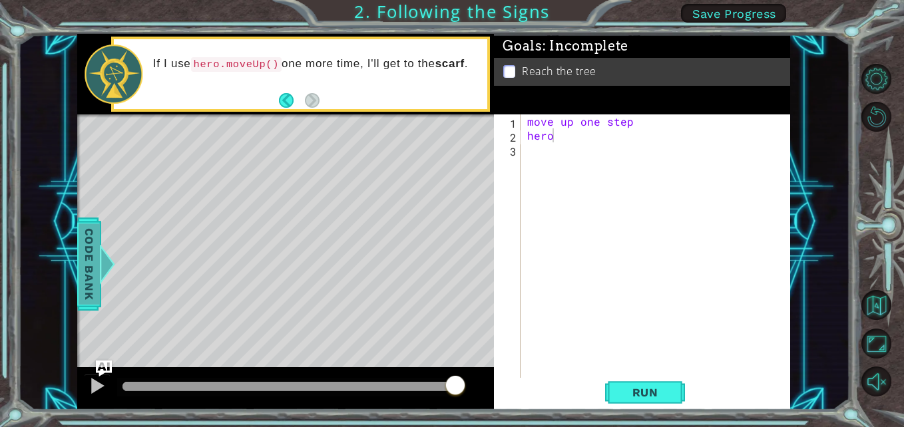
click at [80, 260] on span "Code Bank" at bounding box center [89, 264] width 21 height 81
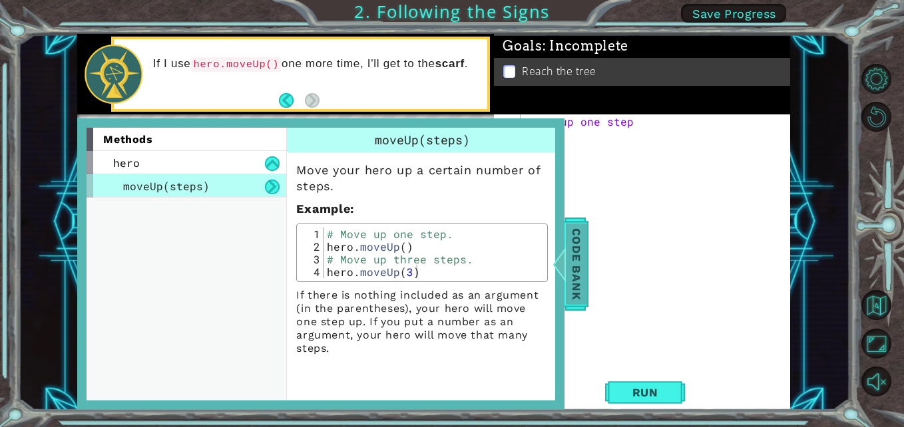
click at [566, 273] on div at bounding box center [559, 264] width 17 height 40
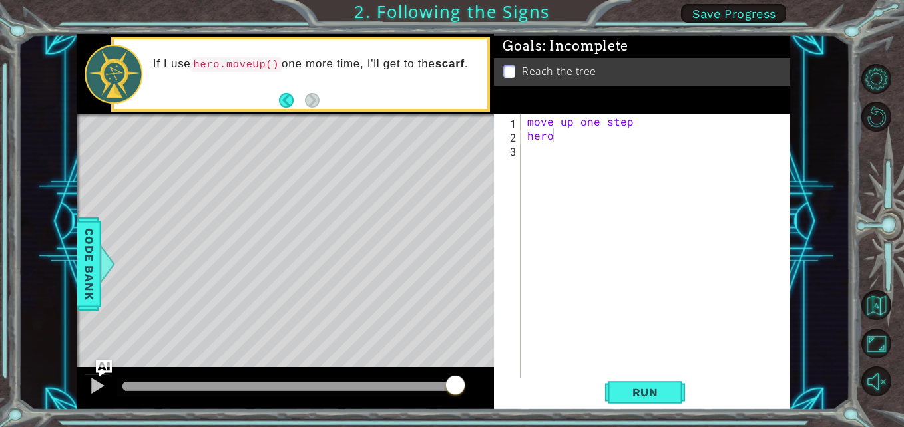
click at [566, 150] on div "move up one step hero" at bounding box center [658, 260] width 269 height 293
click at [561, 148] on div "move up one step hero" at bounding box center [658, 260] width 269 height 293
click at [550, 138] on div "move up one step hero" at bounding box center [658, 260] width 269 height 293
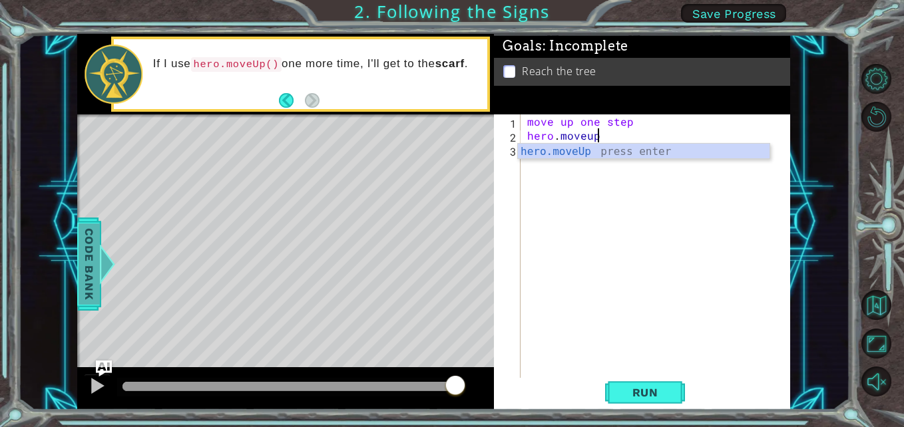
type textarea "hero.moveup"
click at [99, 261] on div at bounding box center [107, 264] width 17 height 40
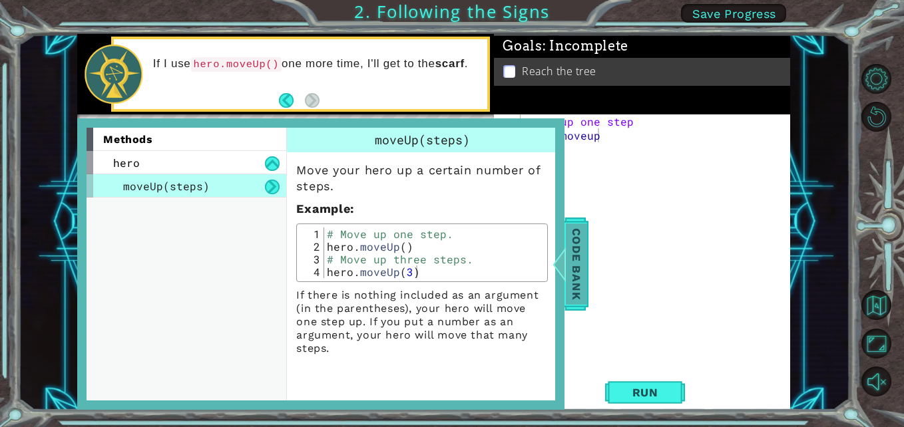
click at [570, 294] on span "Code Bank" at bounding box center [576, 264] width 21 height 81
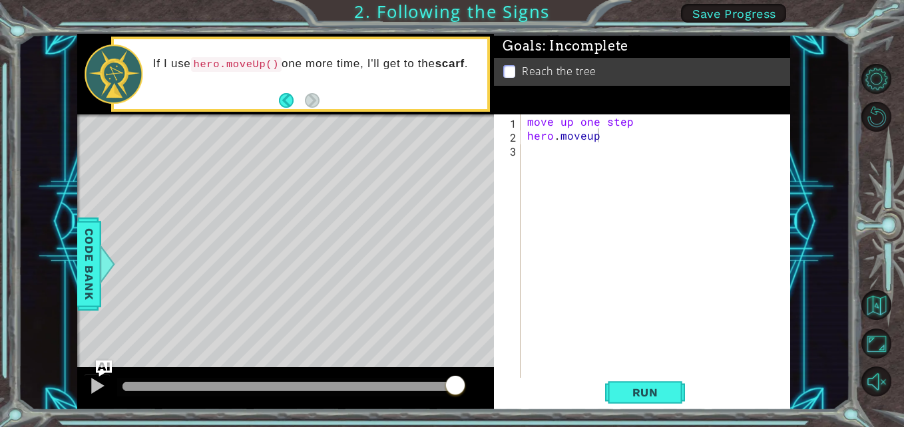
click at [613, 135] on div "move up one step hero . moveup" at bounding box center [658, 260] width 269 height 293
click at [602, 145] on div "move up one step hero . moveup" at bounding box center [658, 260] width 269 height 293
click at [614, 132] on div "move up one step hero . moveup" at bounding box center [658, 260] width 269 height 293
type textarea "hero.moveup"
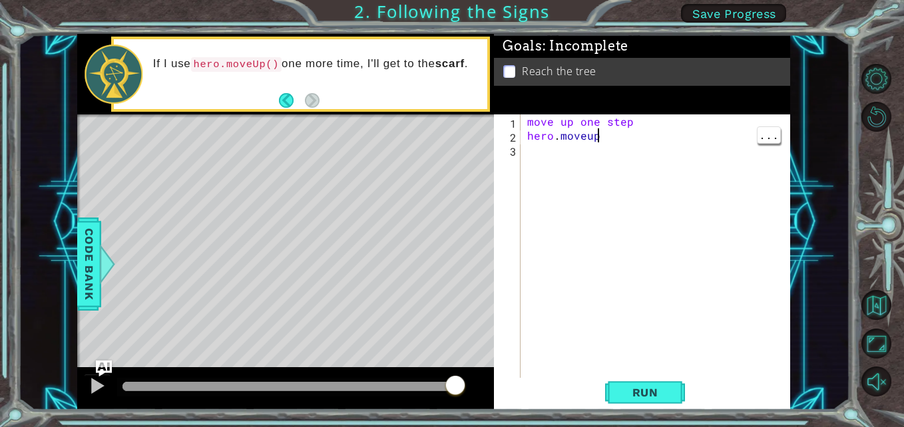
click at [612, 147] on div "move up one step hero . moveup" at bounding box center [658, 260] width 269 height 293
click at [552, 155] on div "move up one step hero . moveup" at bounding box center [658, 260] width 269 height 293
click at [527, 156] on div "move up one step hero . moveup" at bounding box center [658, 260] width 269 height 293
click at [615, 145] on div "move up one step hero . moveup" at bounding box center [658, 260] width 269 height 293
click at [615, 135] on div "move up one step hero . moveup" at bounding box center [658, 260] width 269 height 293
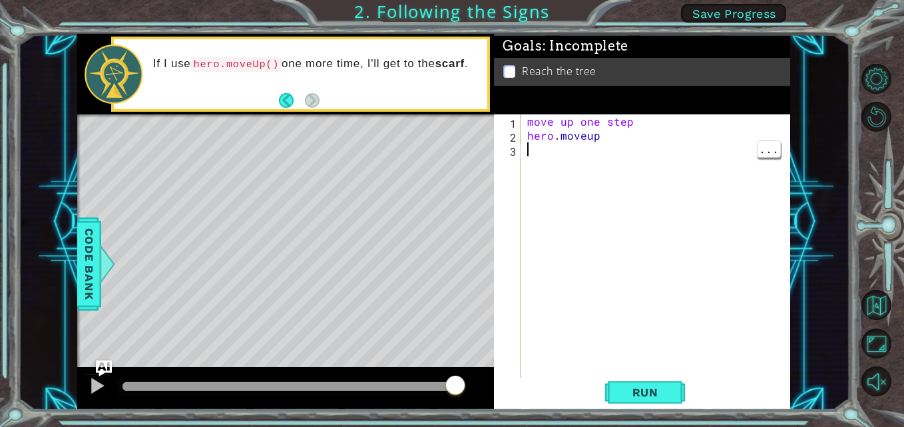
type textarea "hero.moveup"
click at [777, 137] on span "..." at bounding box center [768, 134] width 23 height 17
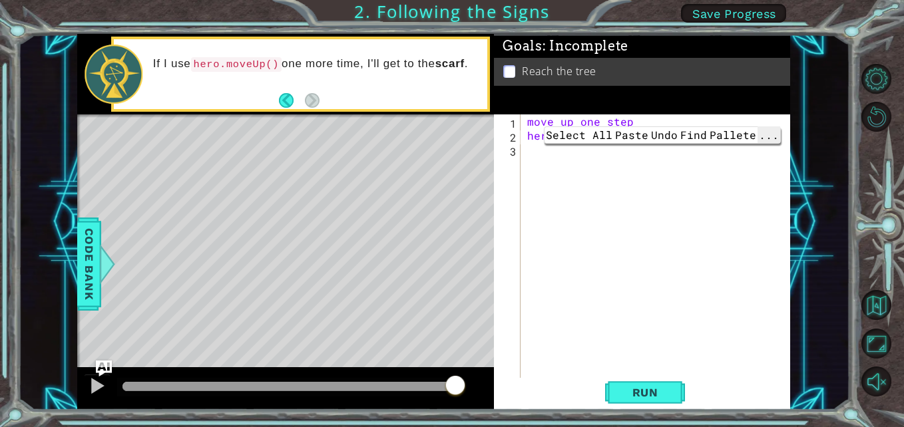
click at [761, 134] on span "..." at bounding box center [768, 134] width 23 height 17
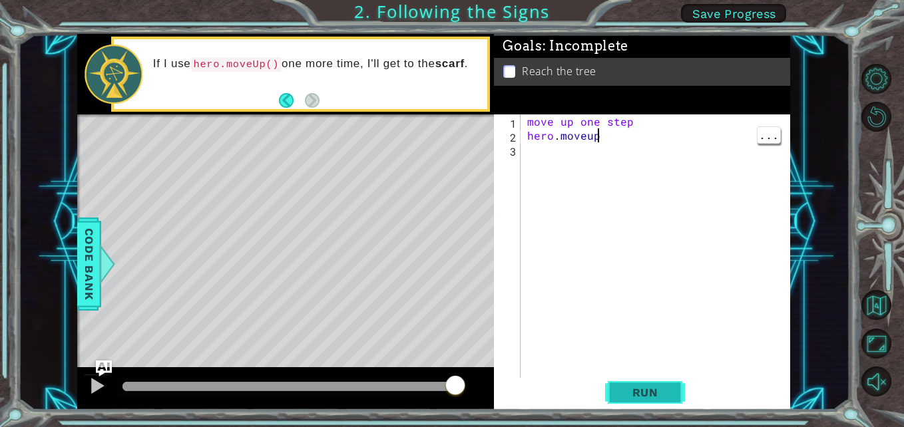
click at [620, 386] on span "Run" at bounding box center [645, 392] width 53 height 13
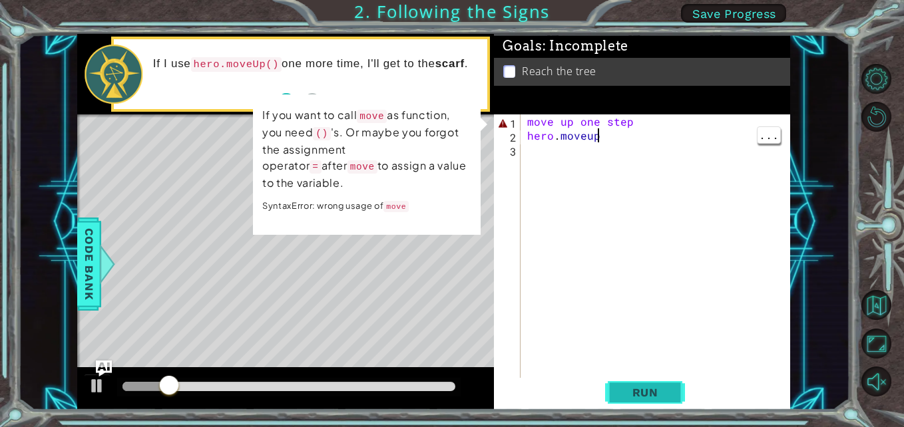
click at [657, 381] on button "Run" at bounding box center [645, 392] width 80 height 29
click at [669, 398] on span "Run" at bounding box center [645, 392] width 53 height 13
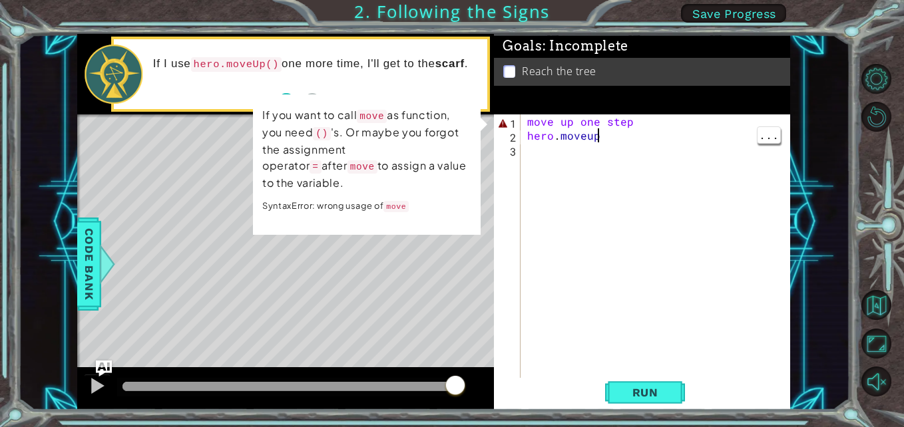
click at [747, 10] on span "Save Progress" at bounding box center [734, 14] width 84 height 14
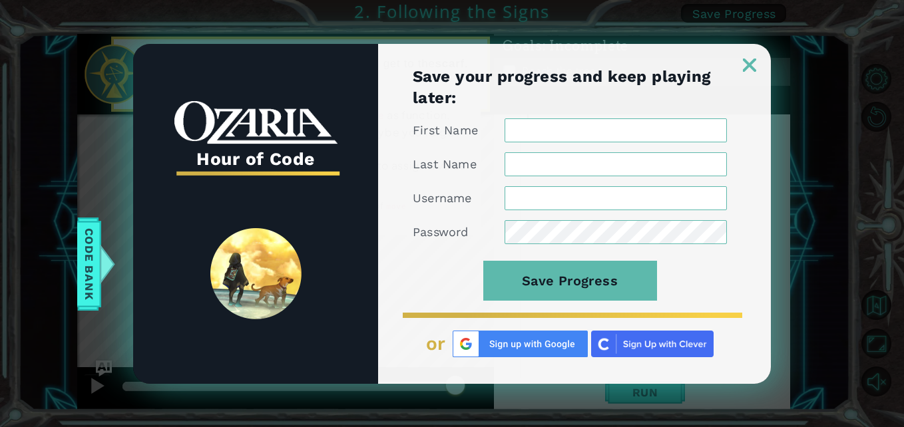
click at [753, 67] on img at bounding box center [749, 65] width 13 height 13
